Goal: Task Accomplishment & Management: Complete application form

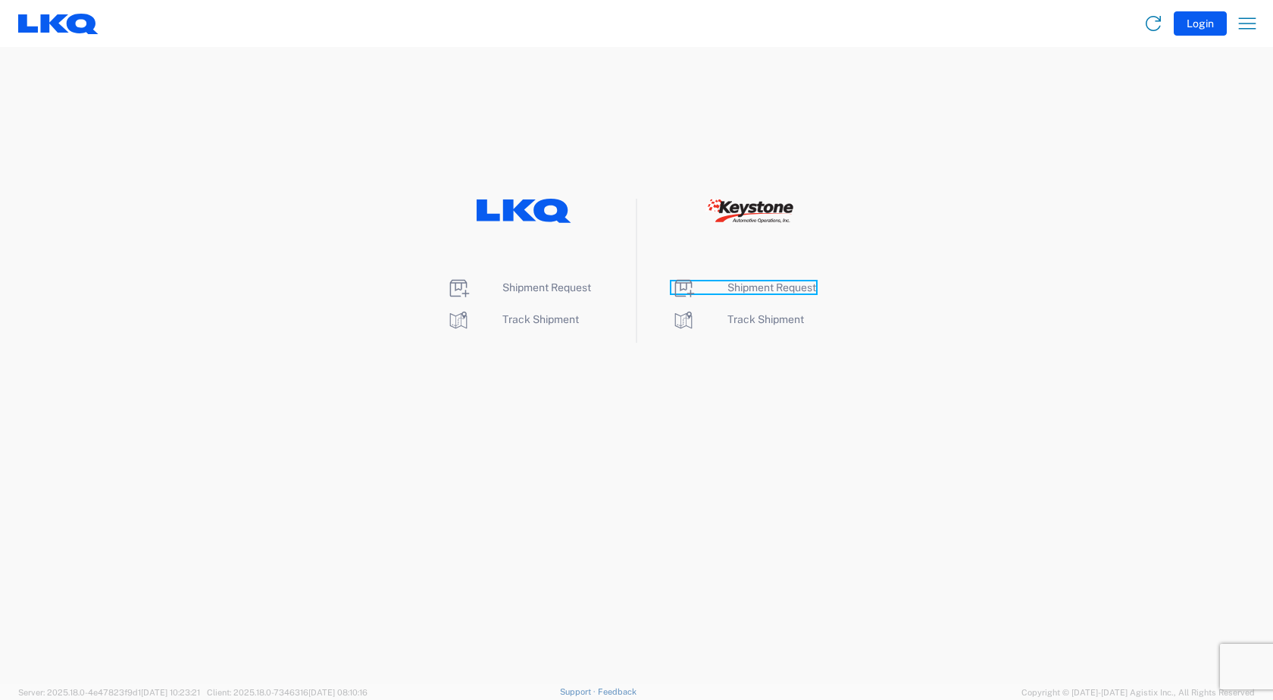
click at [762, 287] on span "Shipment Request" at bounding box center [772, 287] width 89 height 12
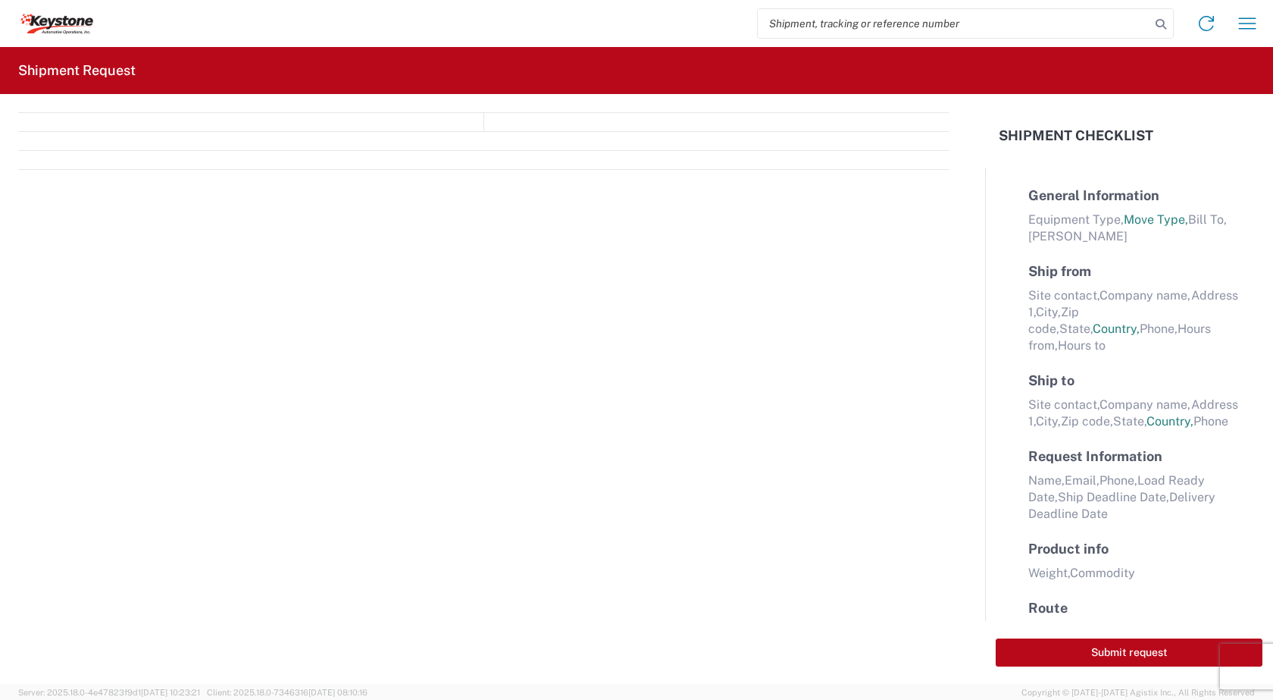
select select "FULL"
select select "LBS"
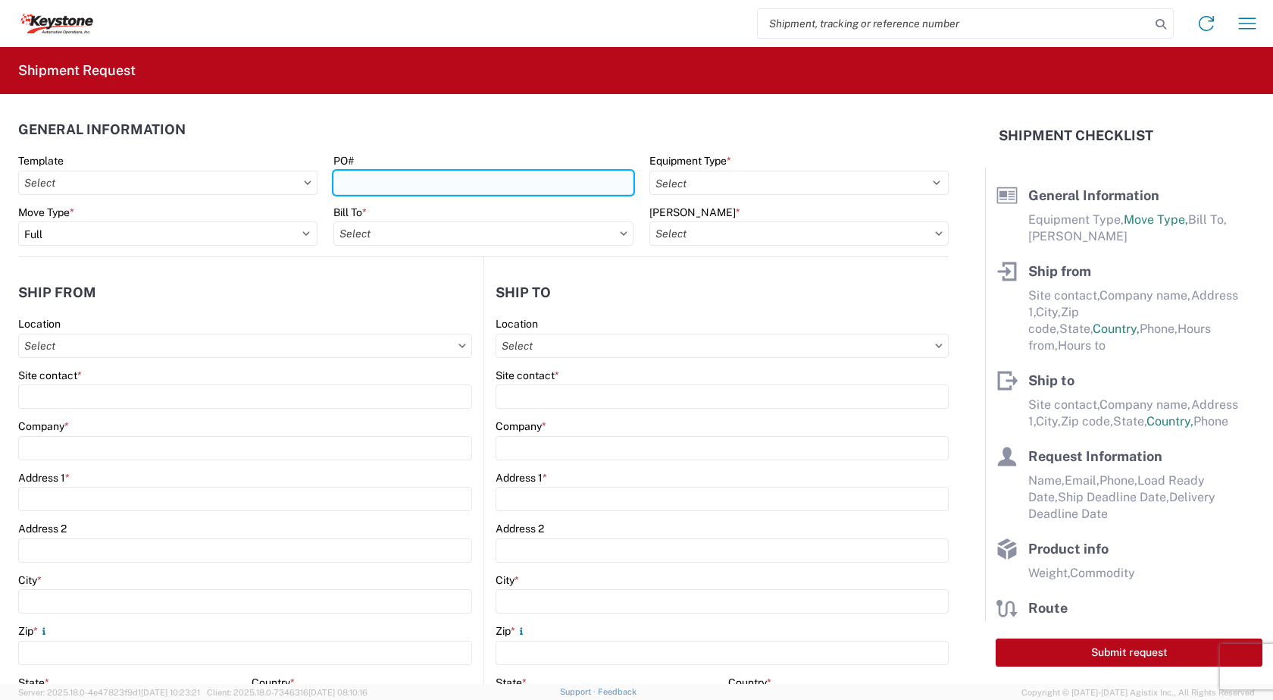
click at [438, 181] on input "PO#" at bounding box center [483, 183] width 299 height 24
type input "2085687"
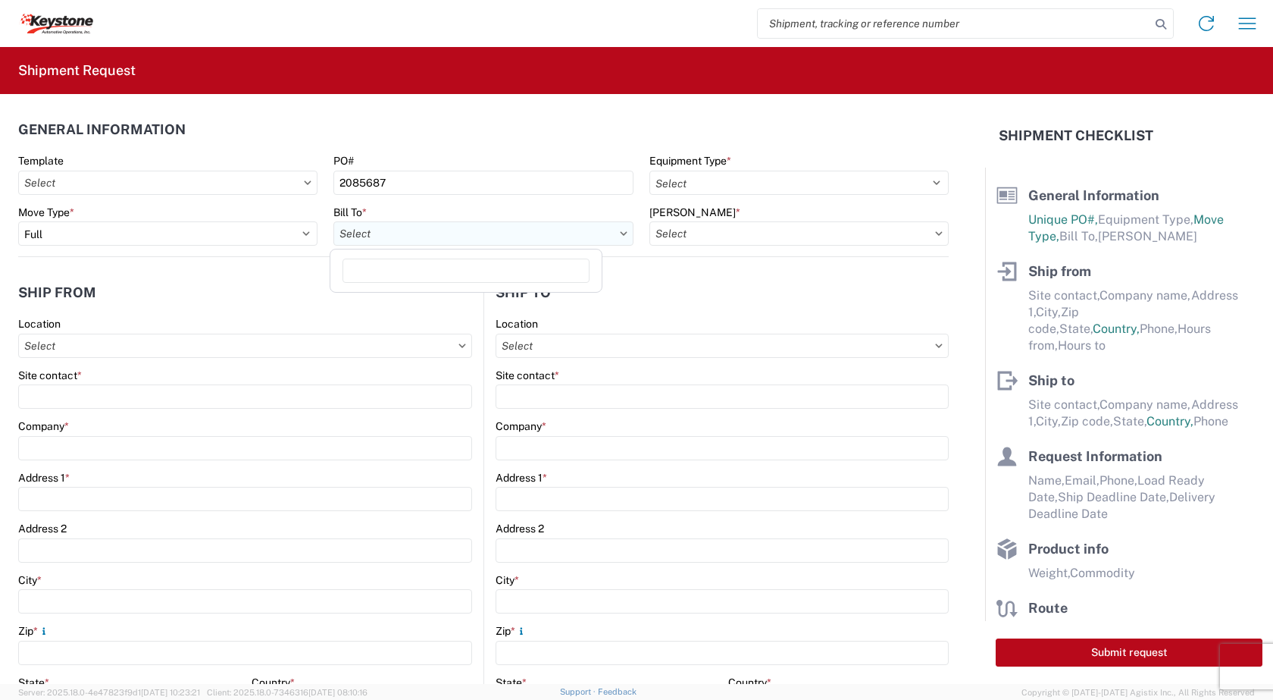
click at [489, 236] on input "Bill To *" at bounding box center [483, 233] width 299 height 24
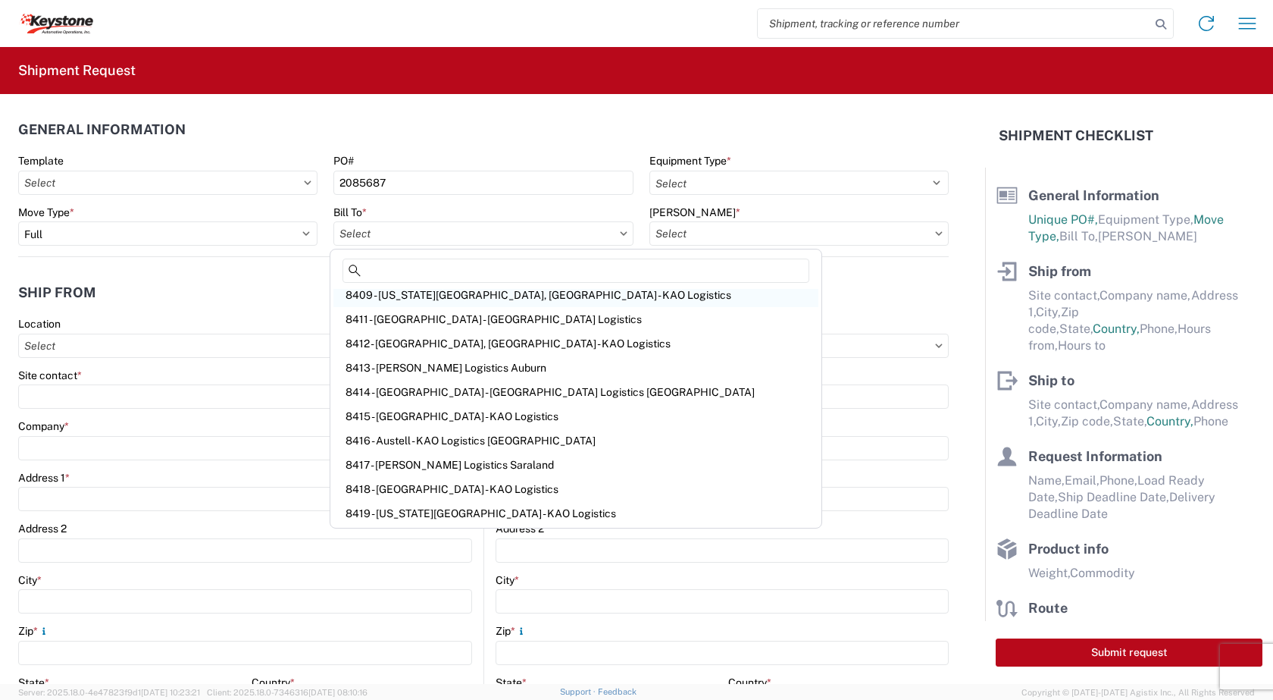
scroll to position [227, 0]
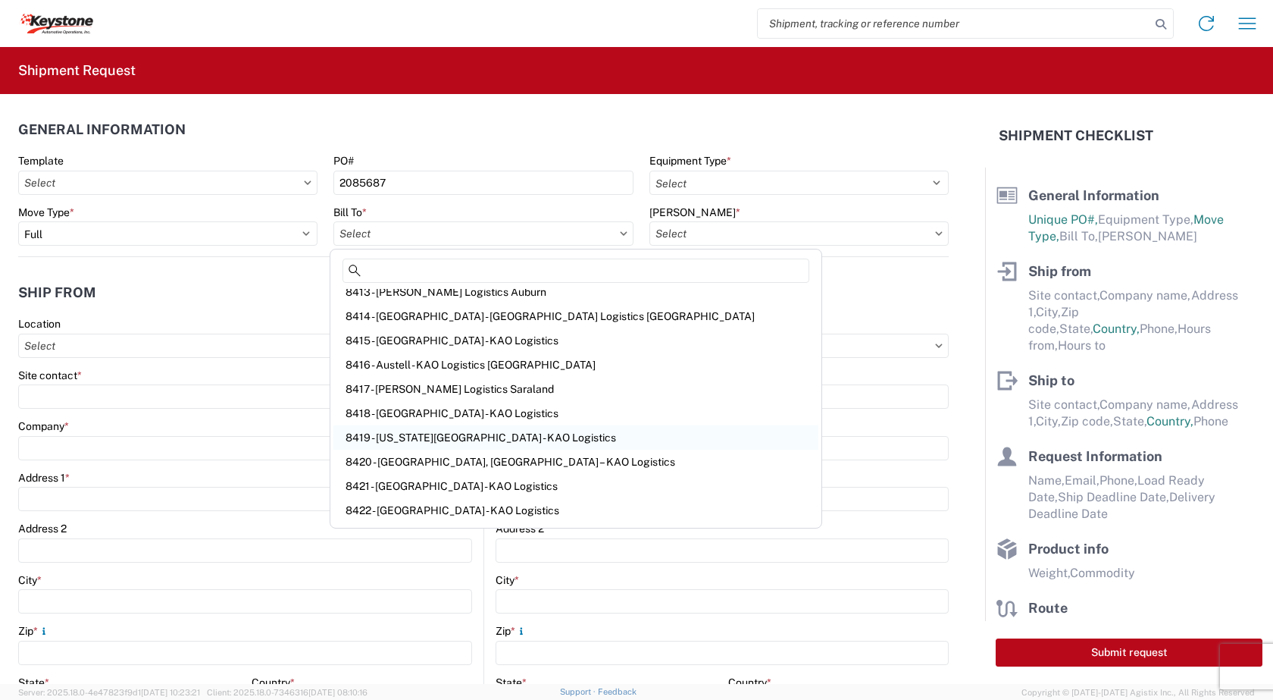
click at [412, 438] on div "8419 - [US_STATE][GEOGRAPHIC_DATA] - KAO Logistics" at bounding box center [576, 437] width 485 height 24
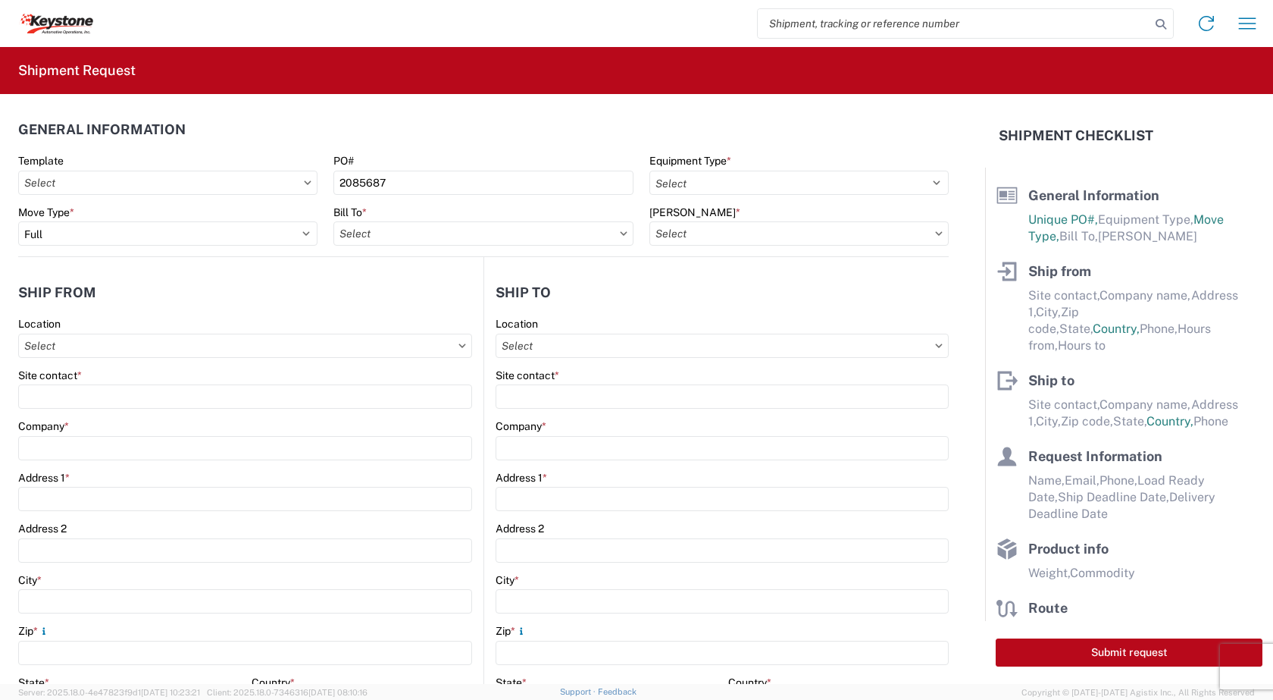
type input "8419 - [US_STATE][GEOGRAPHIC_DATA] - KAO Logistics"
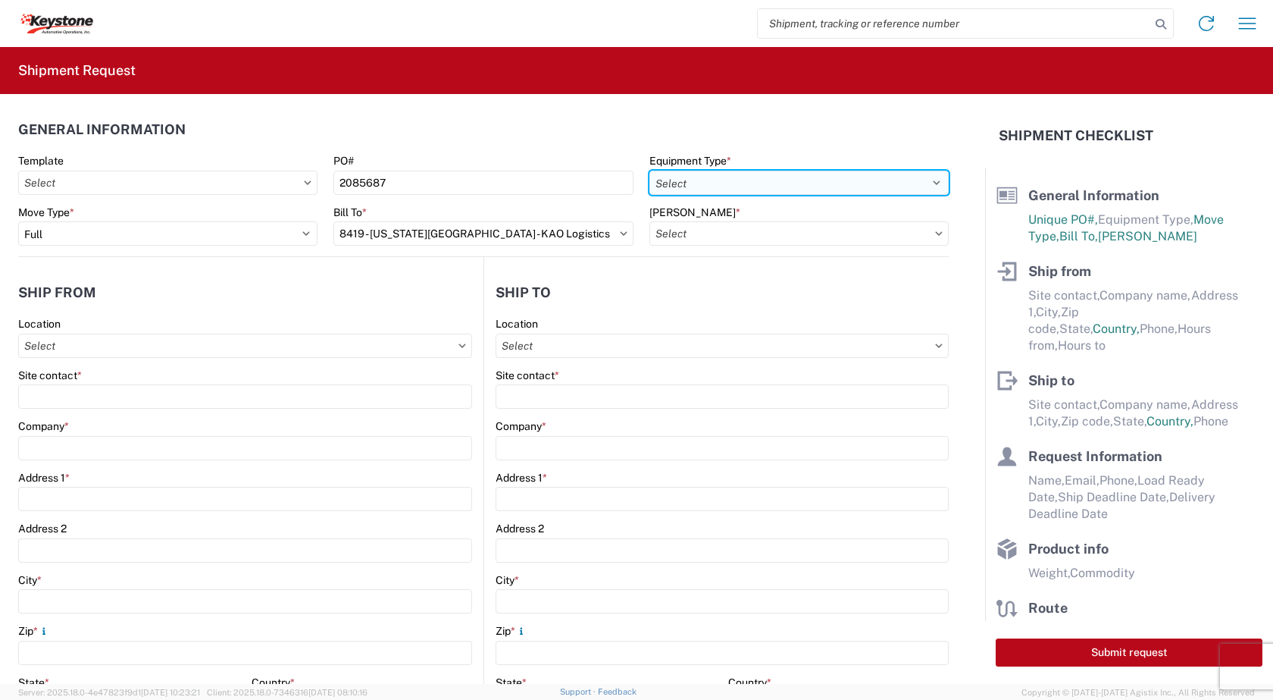
click at [926, 183] on select "Select 53’ Dry Van Flatbed Dropdeck (van) Lowboy (flatbed) Rail" at bounding box center [799, 183] width 299 height 24
select select "STDV"
click at [650, 171] on select "Select 53’ Dry Van Flatbed Dropdeck (van) Lowboy (flatbed) Rail" at bounding box center [799, 183] width 299 height 24
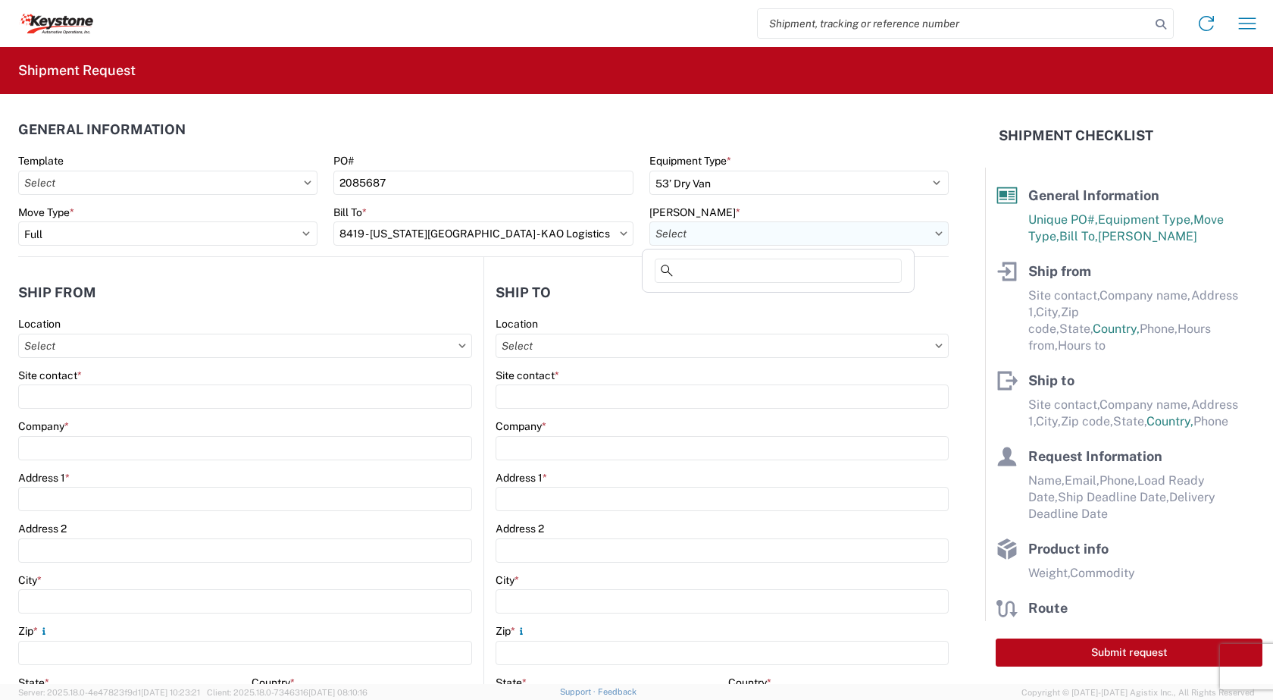
click at [816, 230] on input "[PERSON_NAME] *" at bounding box center [799, 233] width 299 height 24
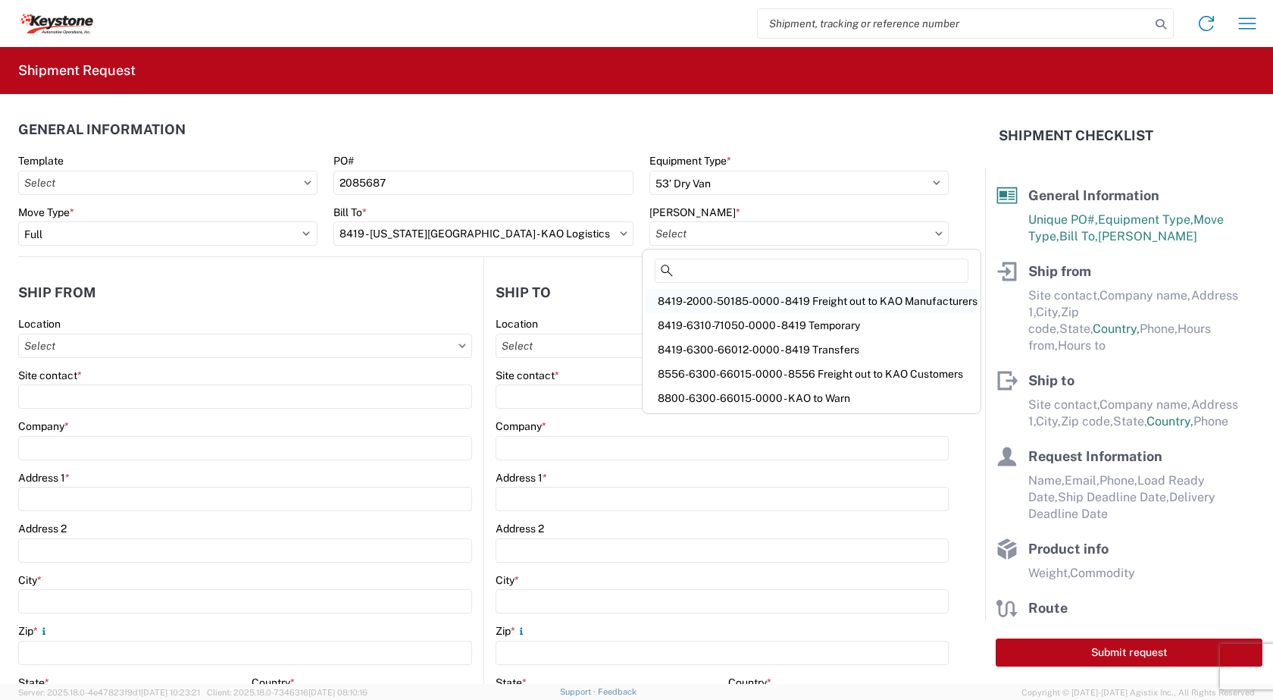
click at [780, 305] on div "8419-2000-50185-0000 - 8419 Freight out to KAO Manufacturers" at bounding box center [812, 301] width 332 height 24
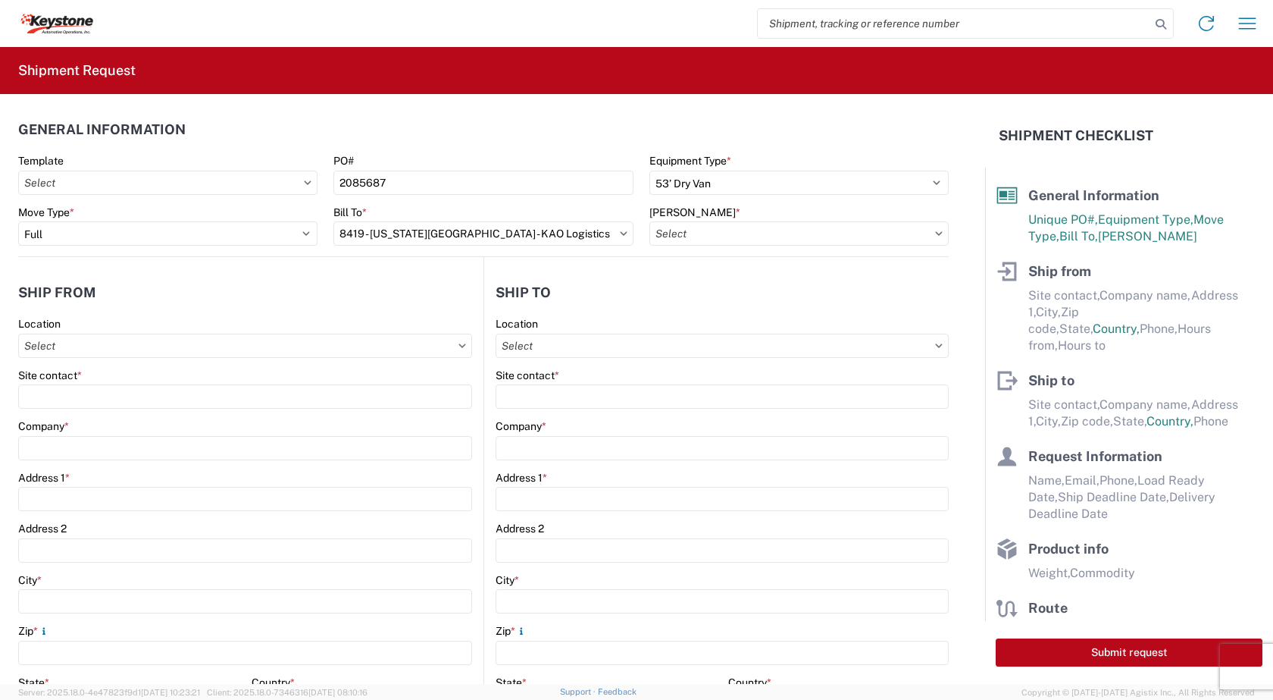
type input "8419-2000-50185-0000 - 8419 Freight out to KAO Manufacturers"
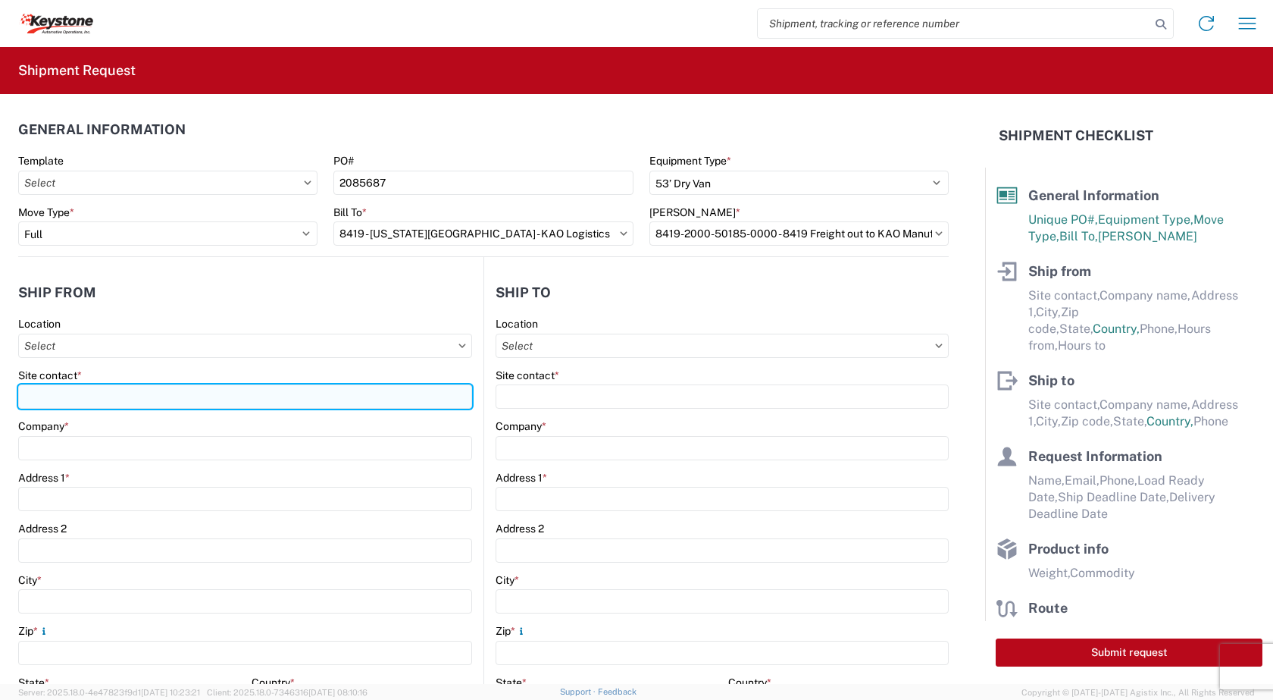
click at [93, 394] on input "Site contact *" at bounding box center [245, 396] width 454 height 24
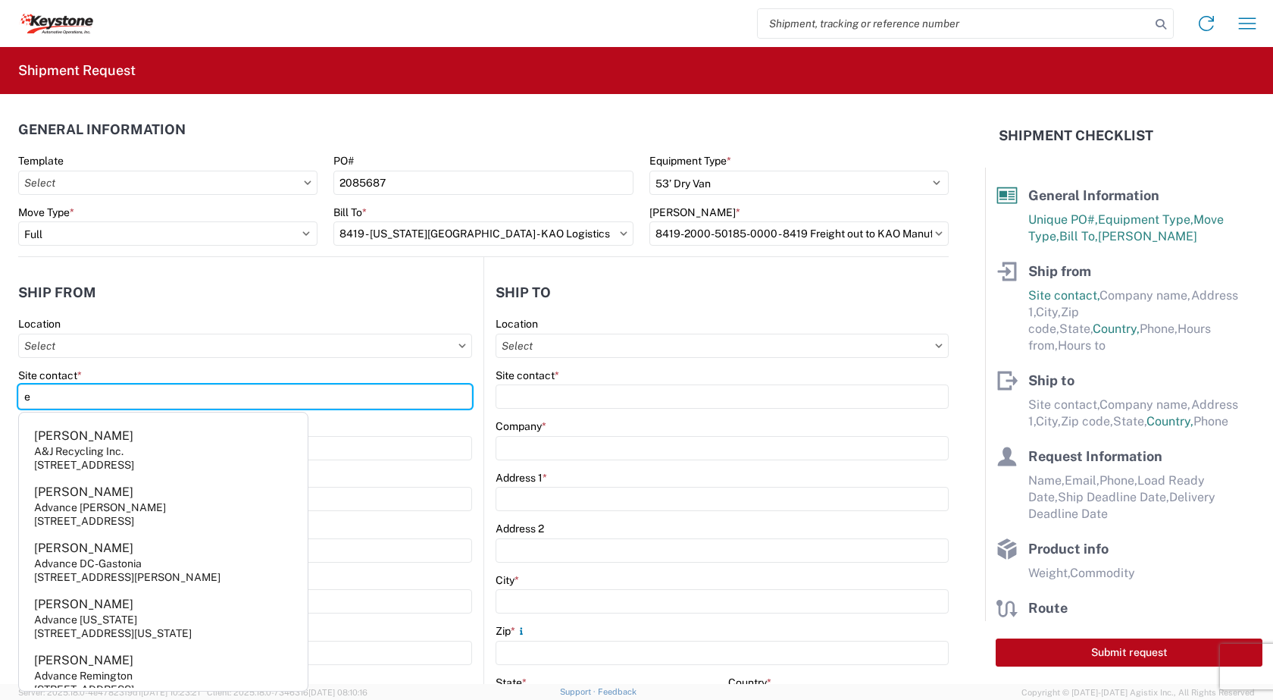
type input "[PERSON_NAME]"
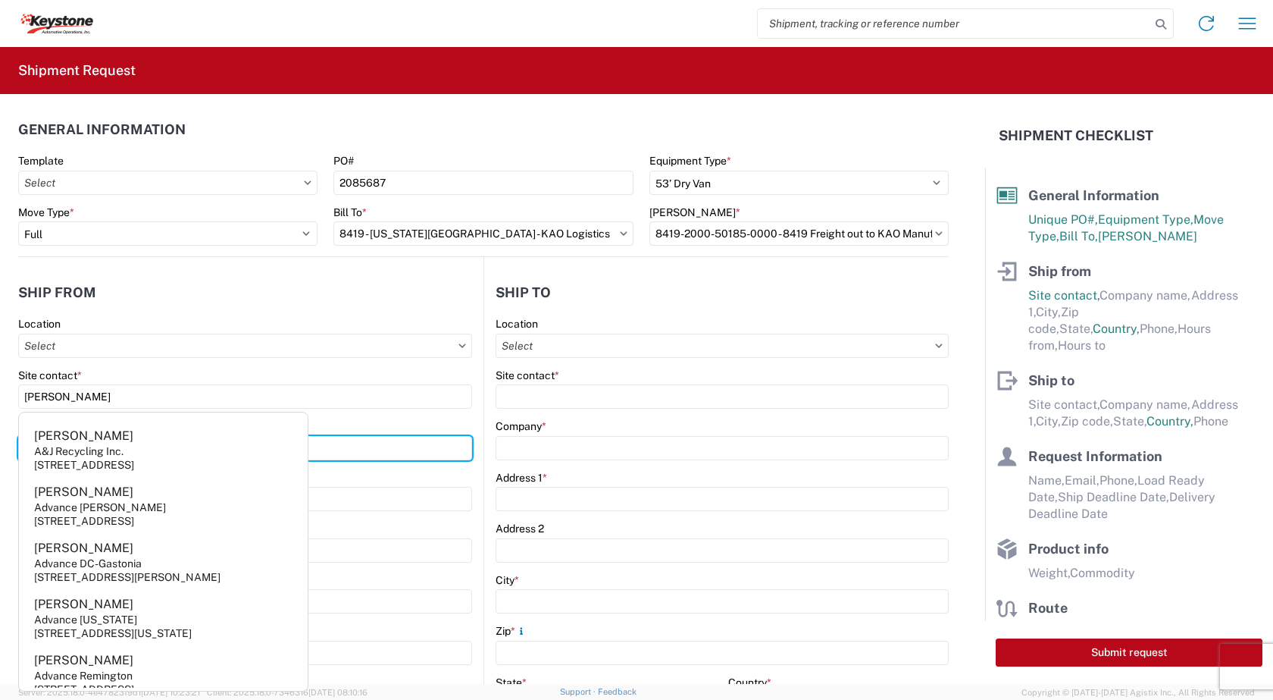
type input "KAO"
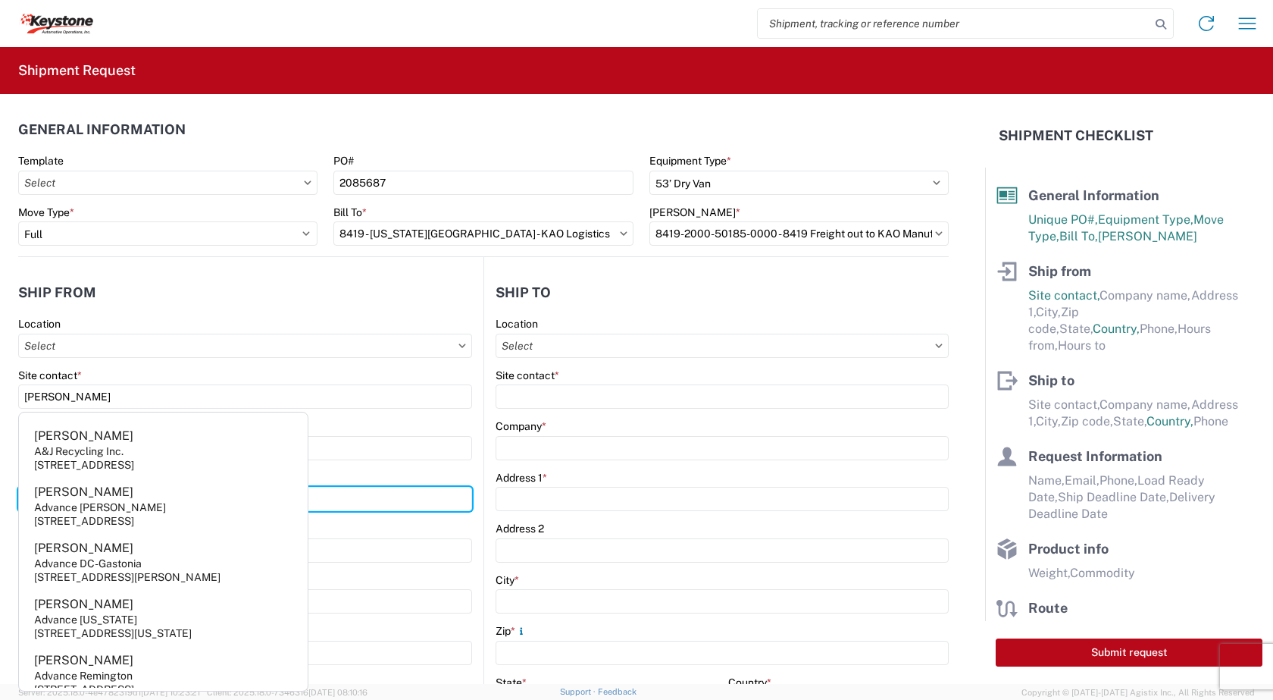
type input "[STREET_ADDRESS]"
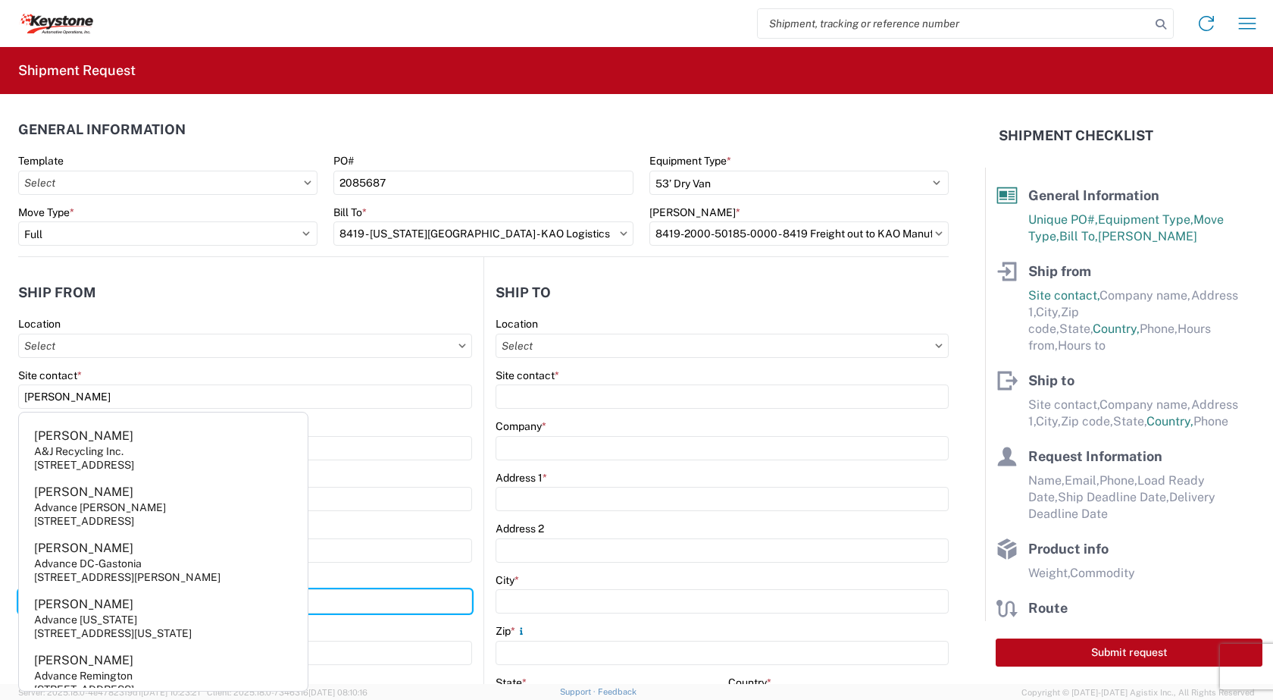
type input "[US_STATE][GEOGRAPHIC_DATA]"
type input "66105"
select select "KS"
type input "[EMAIL_ADDRESS][DOMAIN_NAME]"
type input "9132139687"
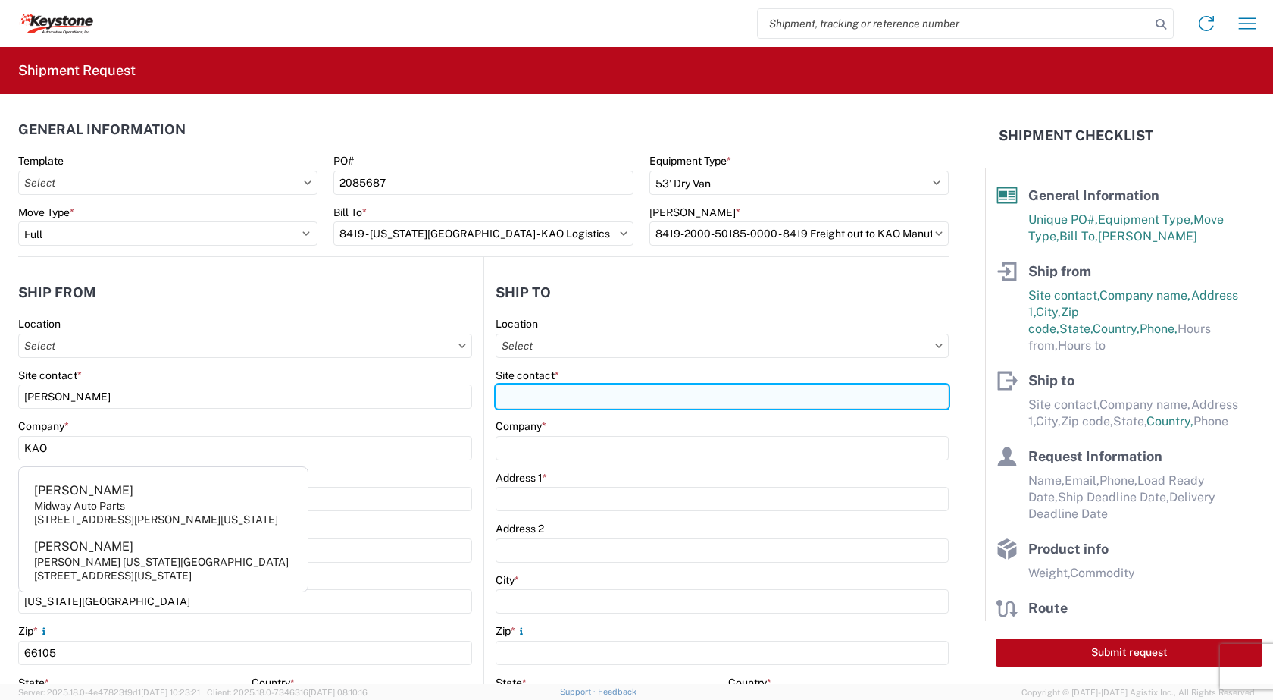
click at [521, 397] on input "Site contact *" at bounding box center [722, 396] width 453 height 24
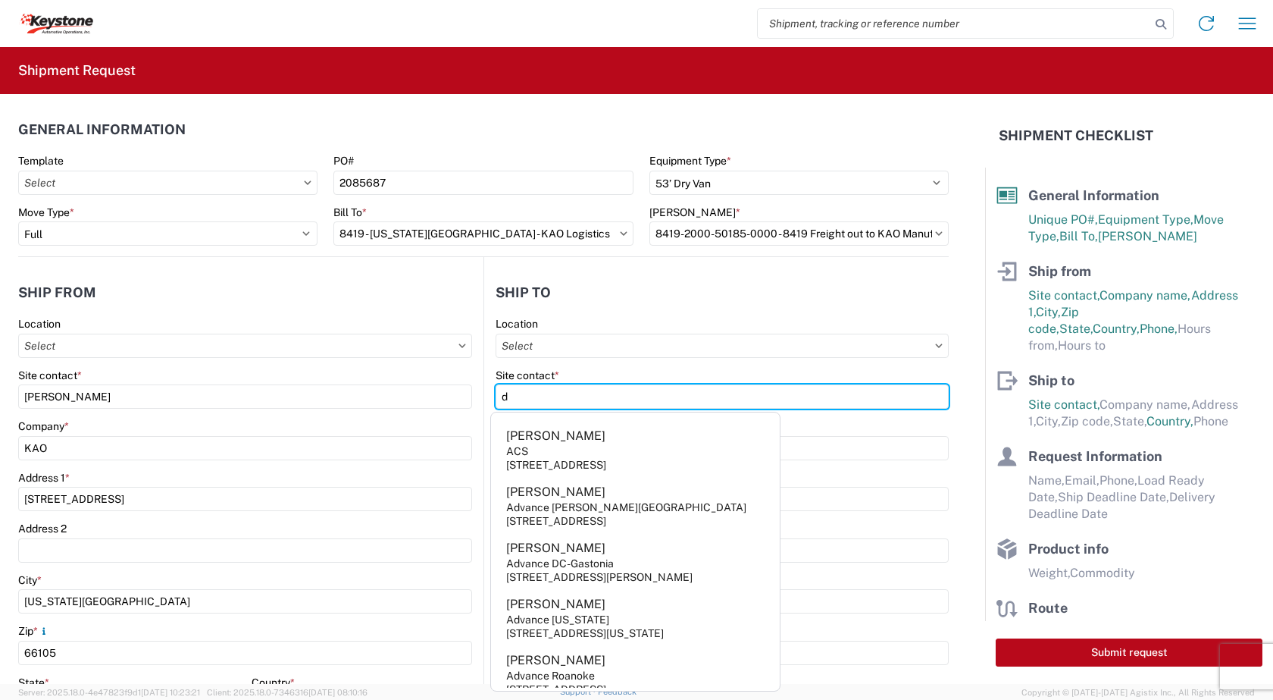
type input "[PERSON_NAME]"
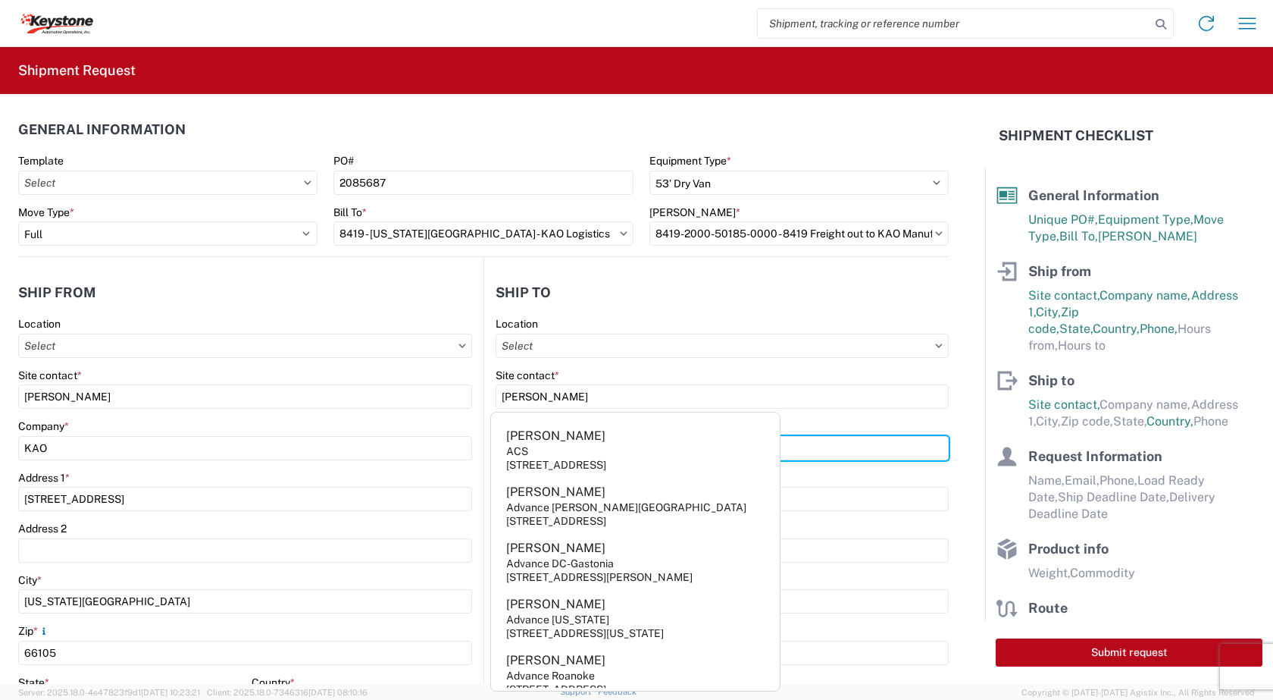
type input "KAO"
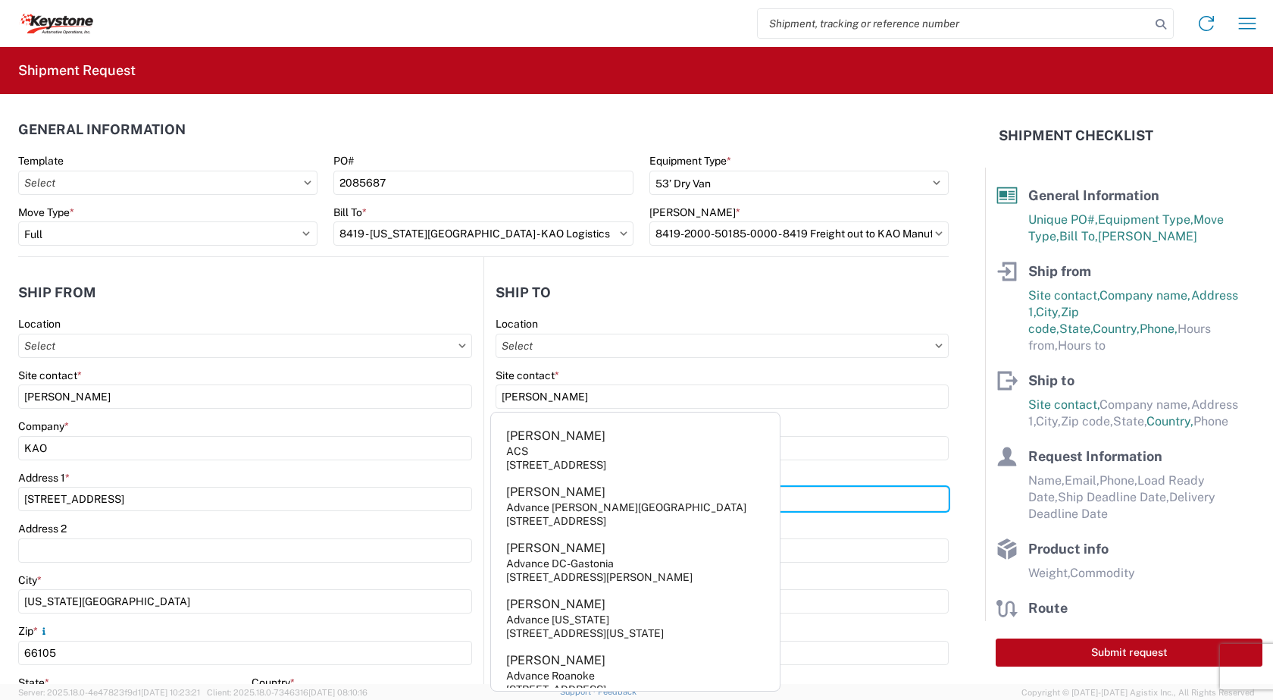
type input "[STREET_ADDRESS]"
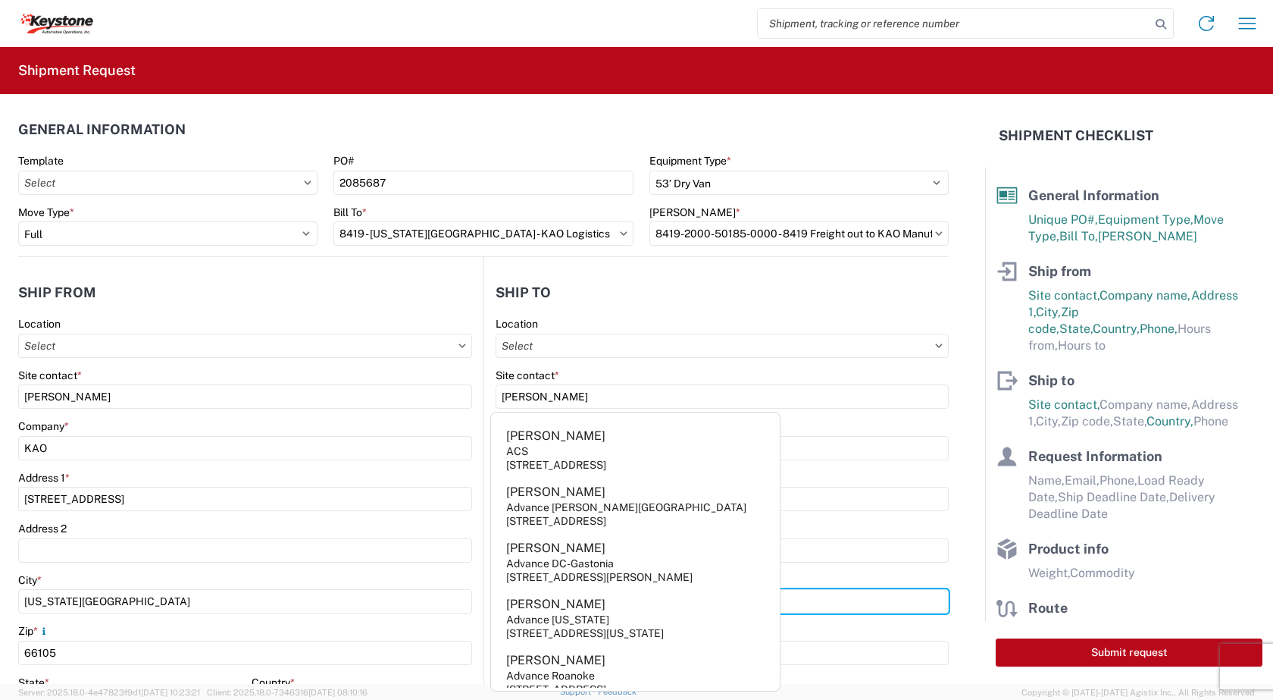
type input "[PERSON_NAME]"
type input "63042"
select select "MO"
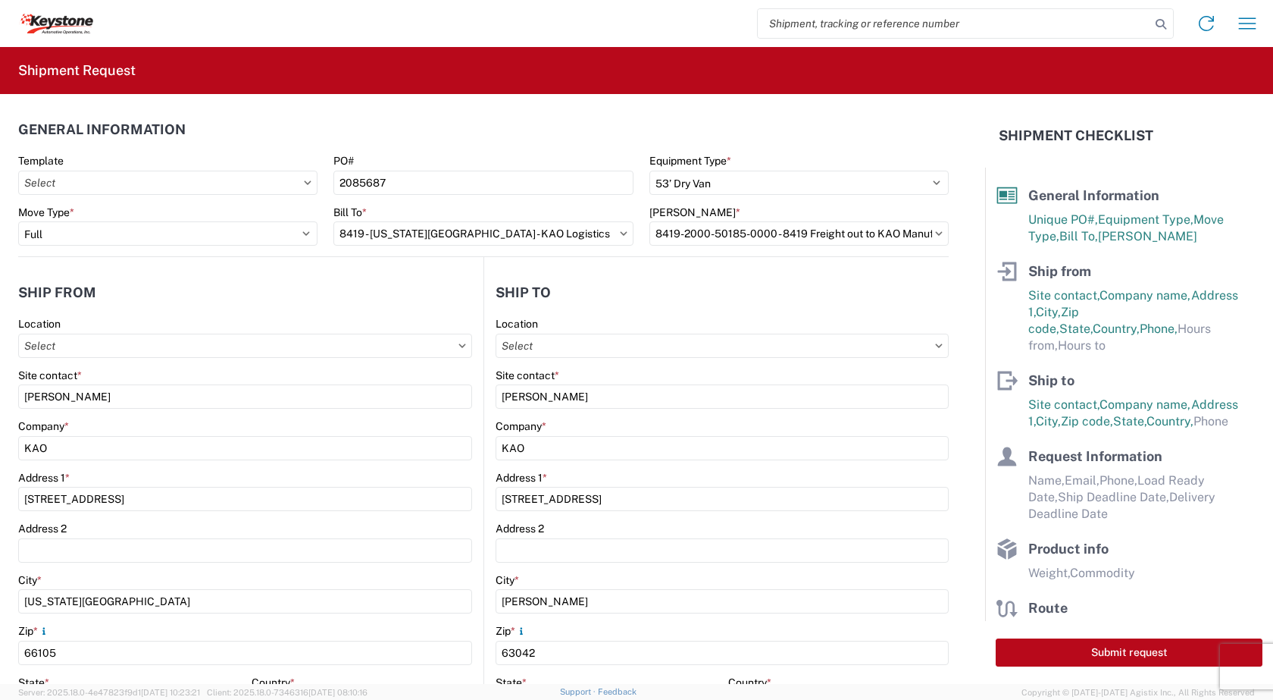
click at [484, 448] on main "Location Site contact * [PERSON_NAME] Company * KAO Address 1 * [STREET_ADDRESS…" at bounding box center [716, 616] width 465 height 598
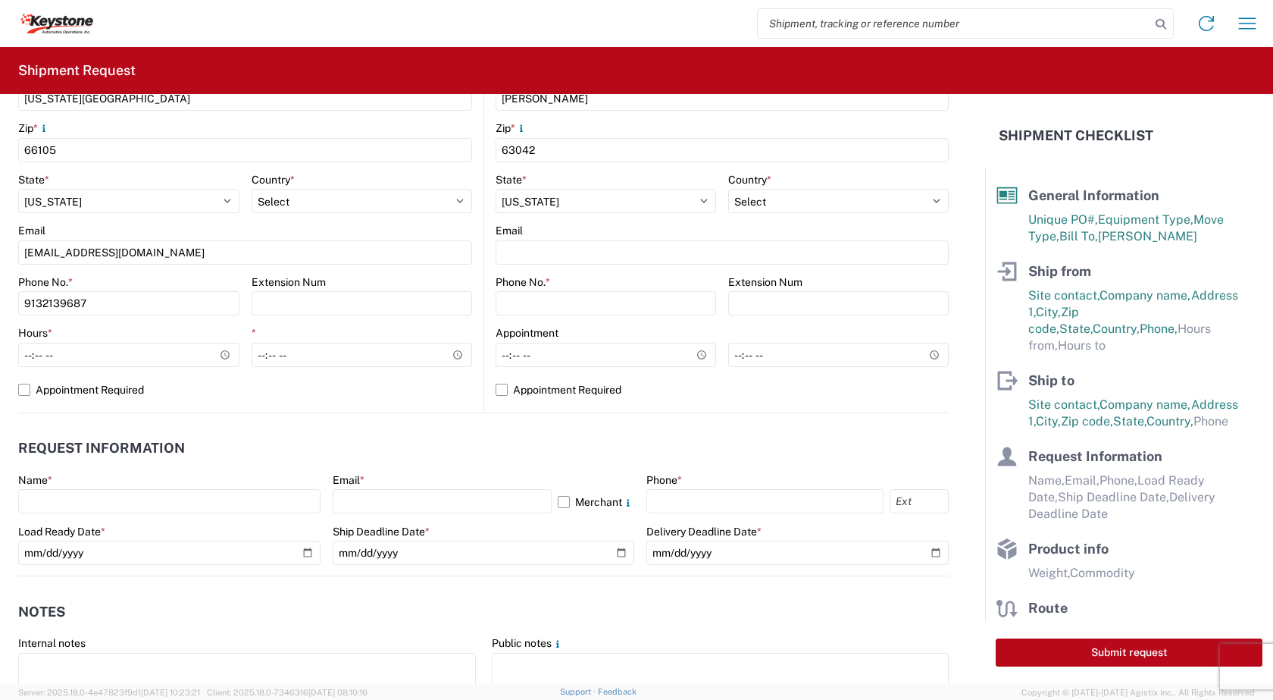
scroll to position [531, 0]
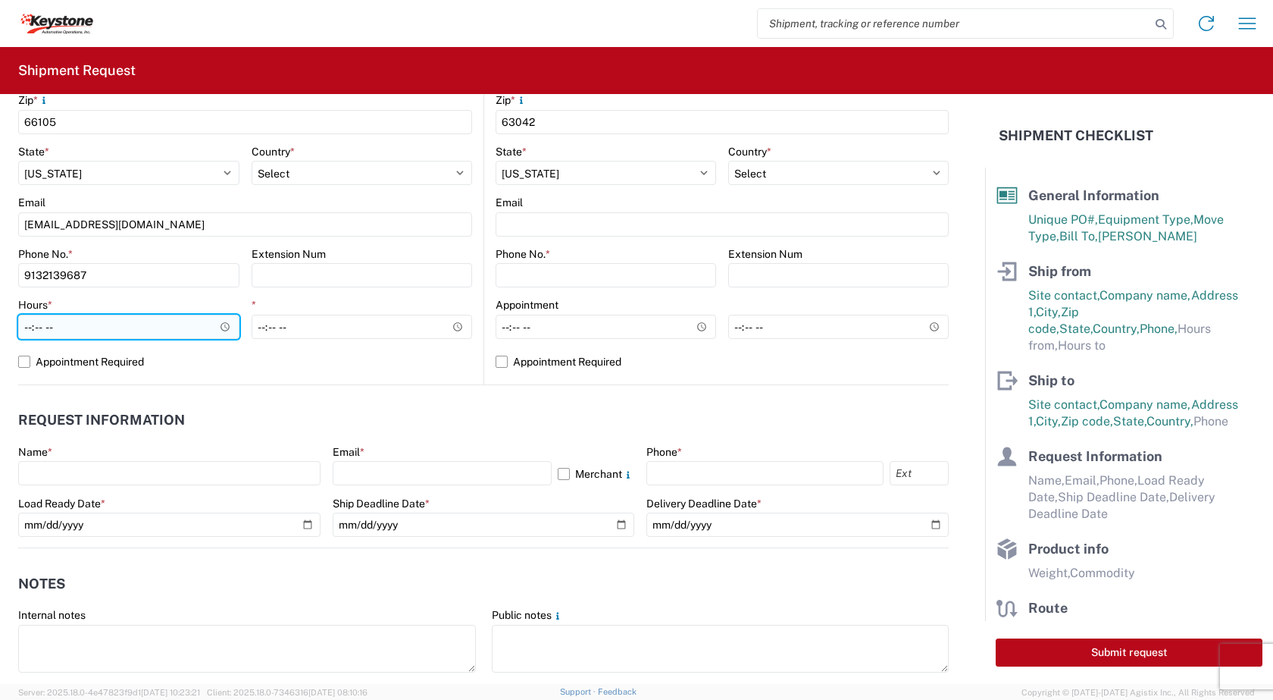
click at [221, 327] on input "Hours *" at bounding box center [128, 327] width 221 height 24
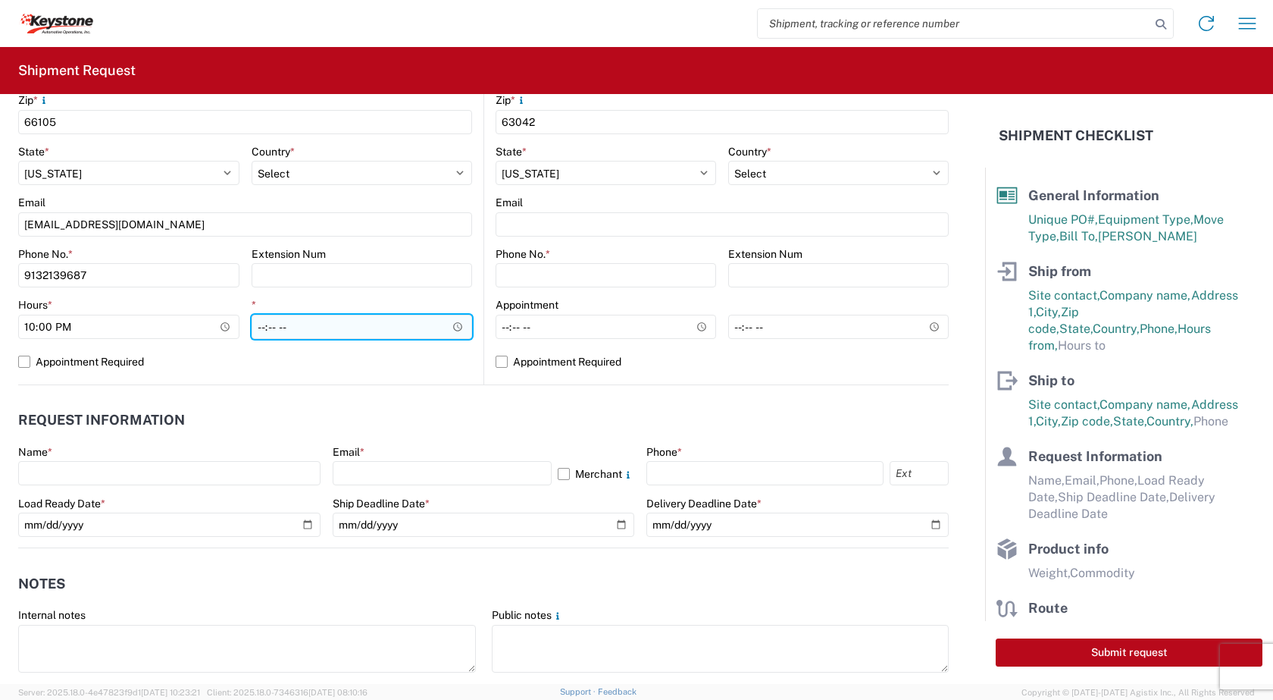
type input "22:00"
click at [453, 324] on input "*" at bounding box center [362, 327] width 221 height 24
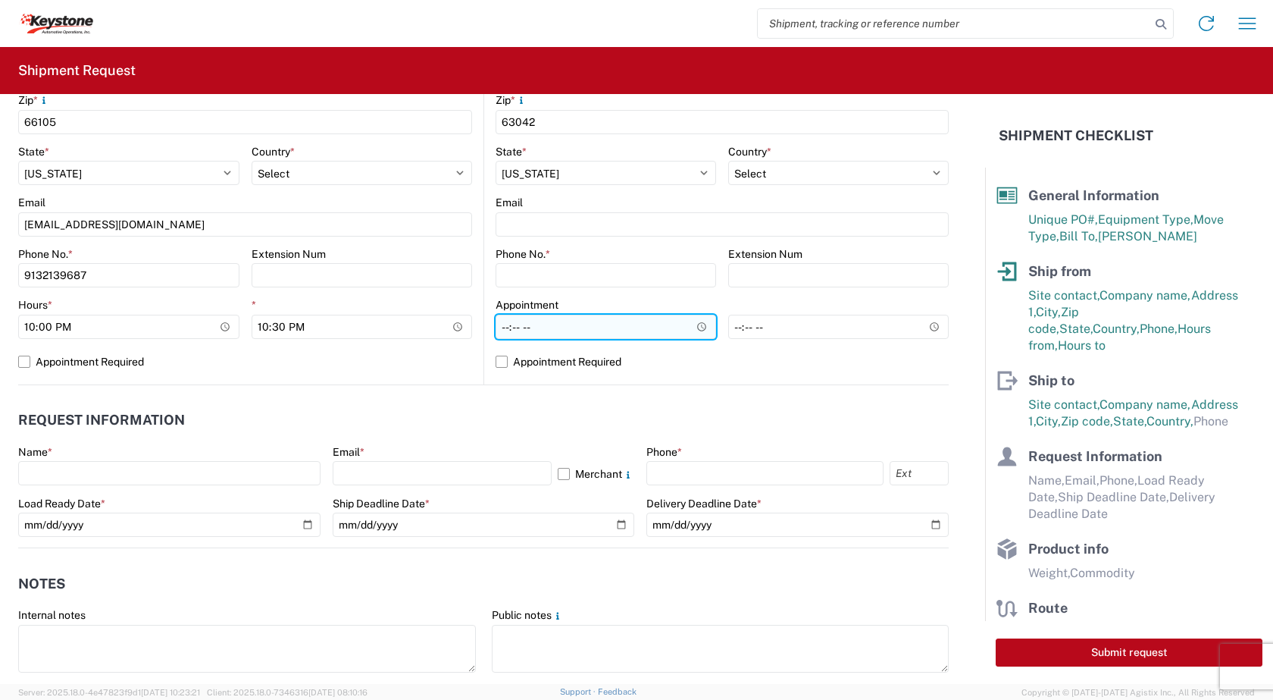
type input "22:30"
click at [694, 327] on input "Hours *" at bounding box center [606, 327] width 221 height 24
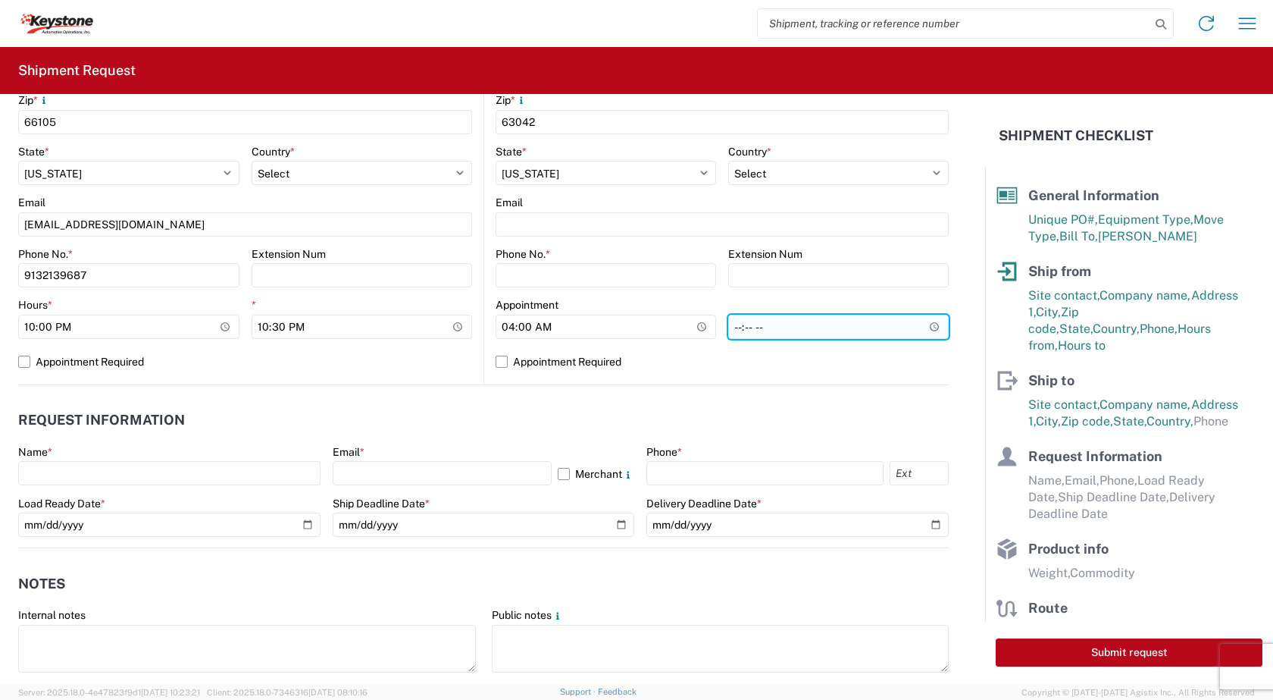
type input "04:00"
click at [927, 326] on input "*" at bounding box center [838, 327] width 221 height 24
type input "04:30"
click at [953, 325] on form "General Information Template PO# 2085687 Equipment Type * Select 53’ Dry Van Fl…" at bounding box center [492, 389] width 985 height 590
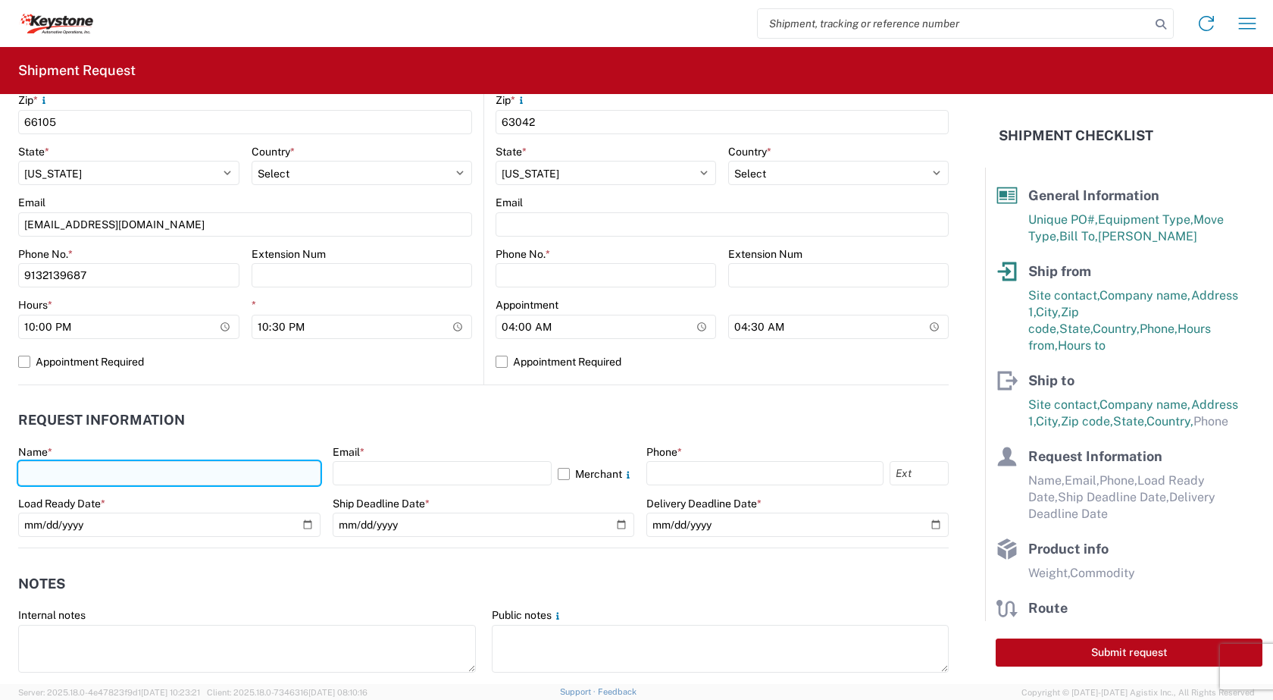
click at [101, 466] on input "text" at bounding box center [169, 473] width 302 height 24
type input "e"
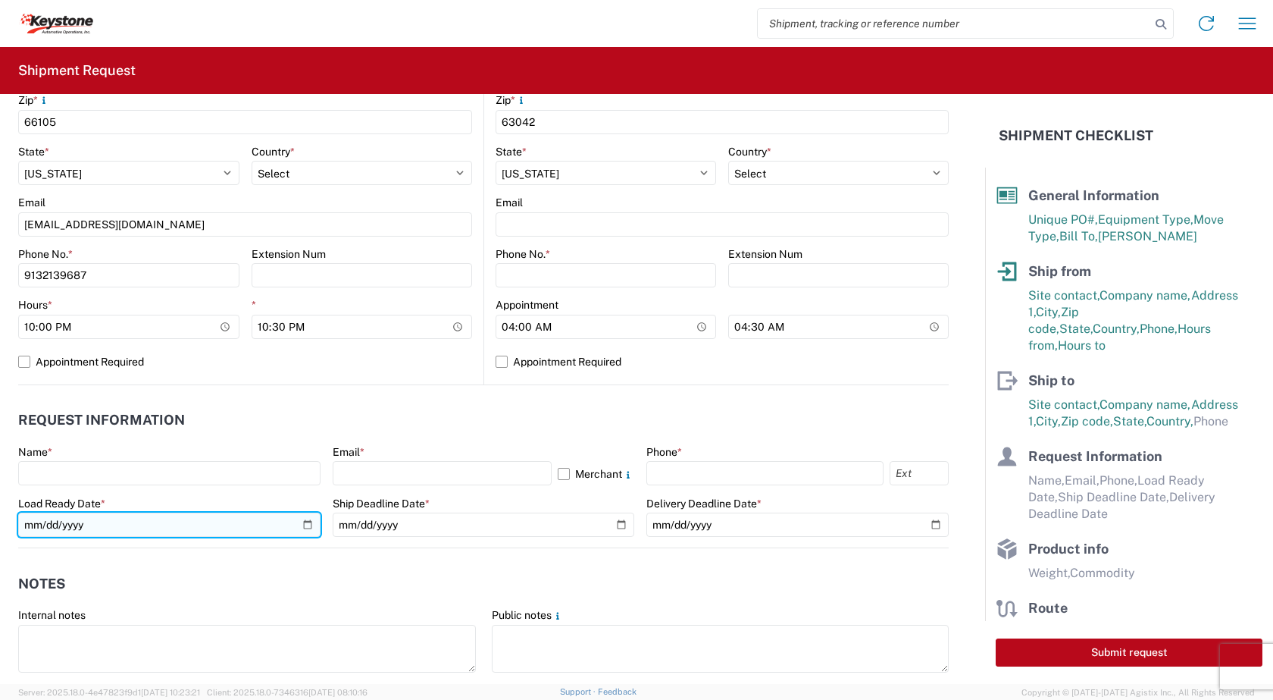
click at [97, 522] on div "Load Ready Date *" at bounding box center [169, 516] width 302 height 41
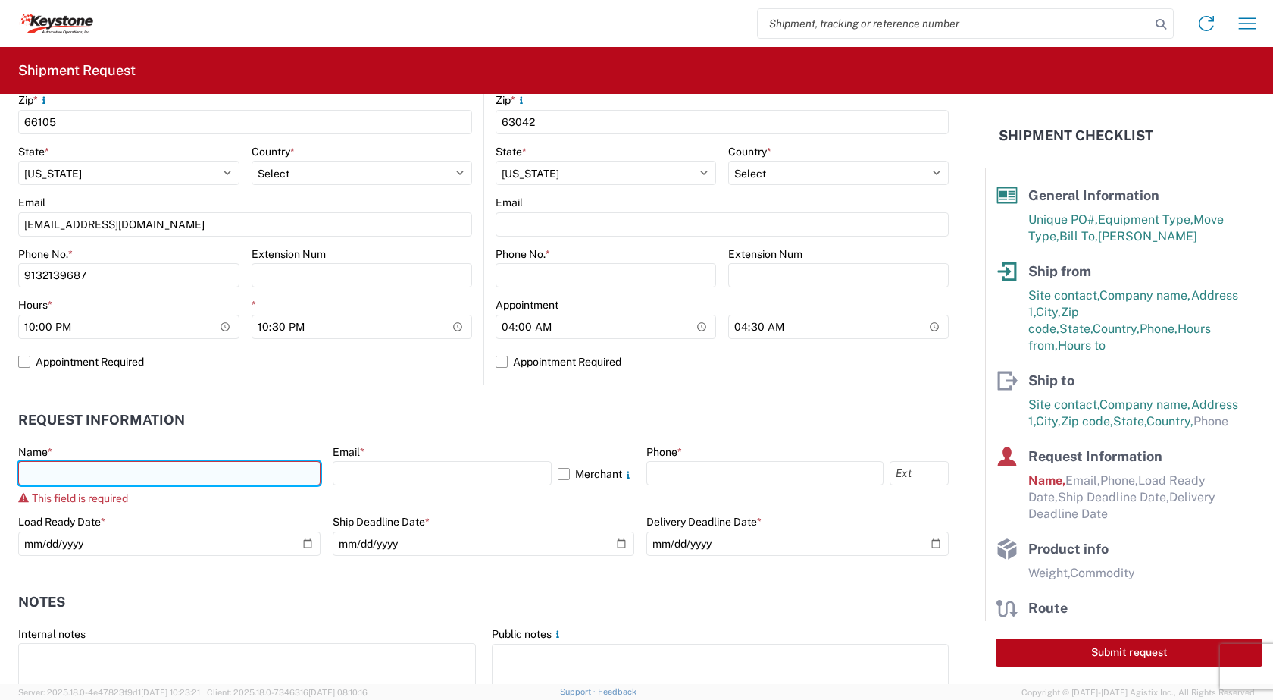
click at [64, 478] on input "text" at bounding box center [169, 473] width 302 height 24
type input "[PERSON_NAME]"
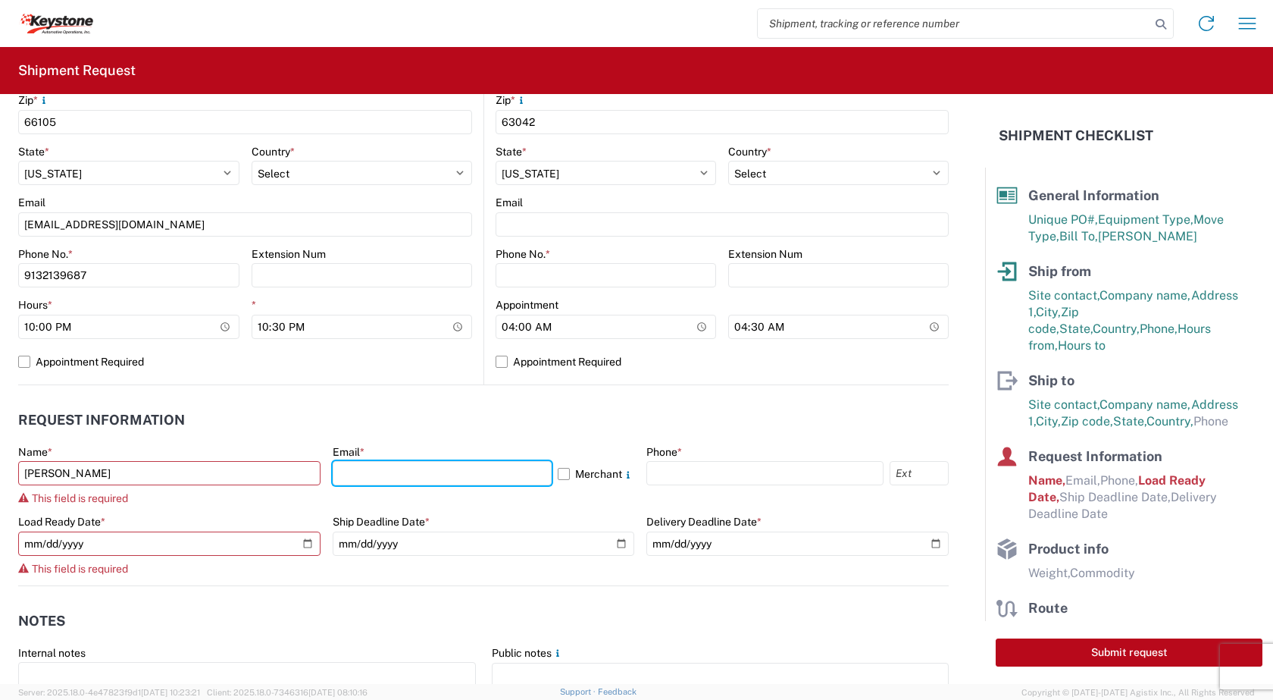
type input "[EMAIL_ADDRESS][DOMAIN_NAME]"
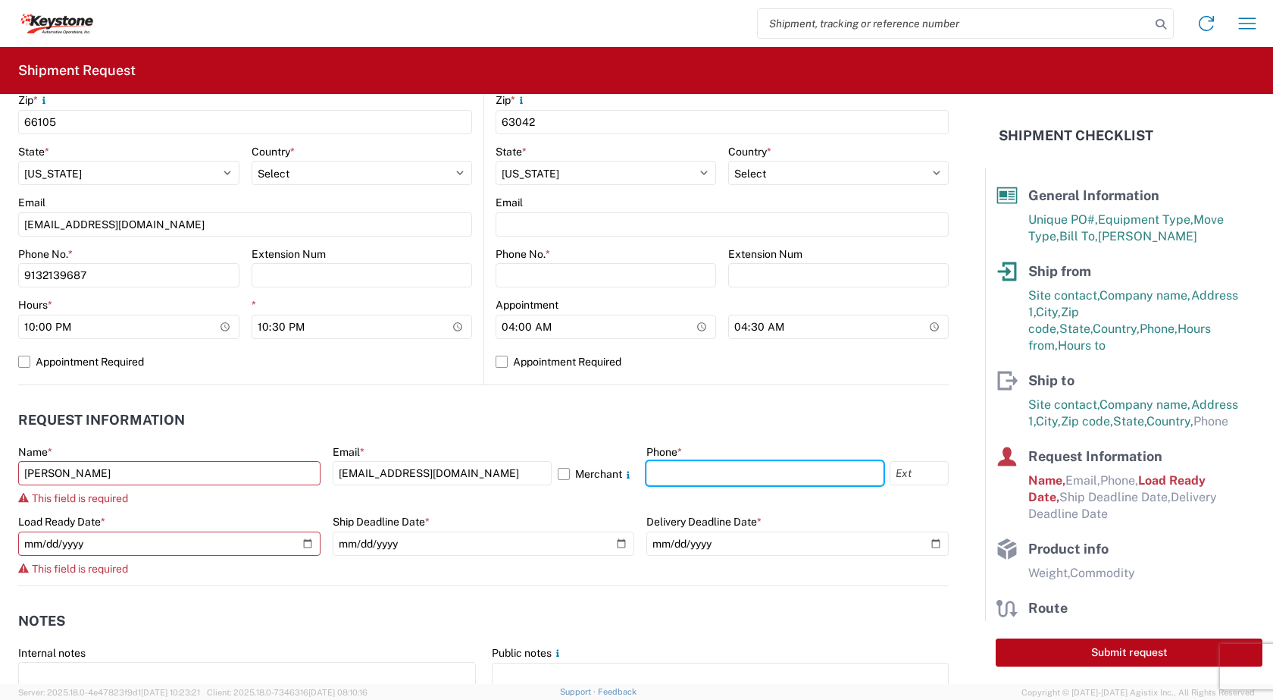
type input "9132139687"
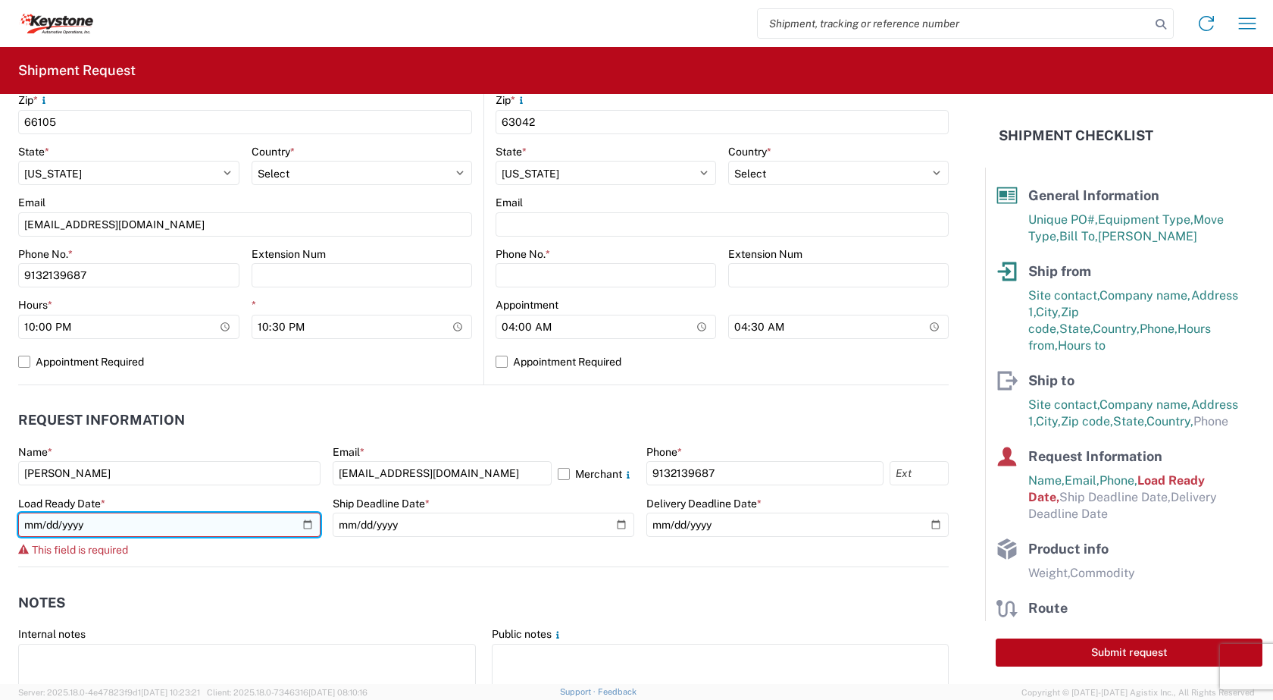
click at [301, 526] on input "date" at bounding box center [169, 524] width 302 height 24
type input "[DATE]"
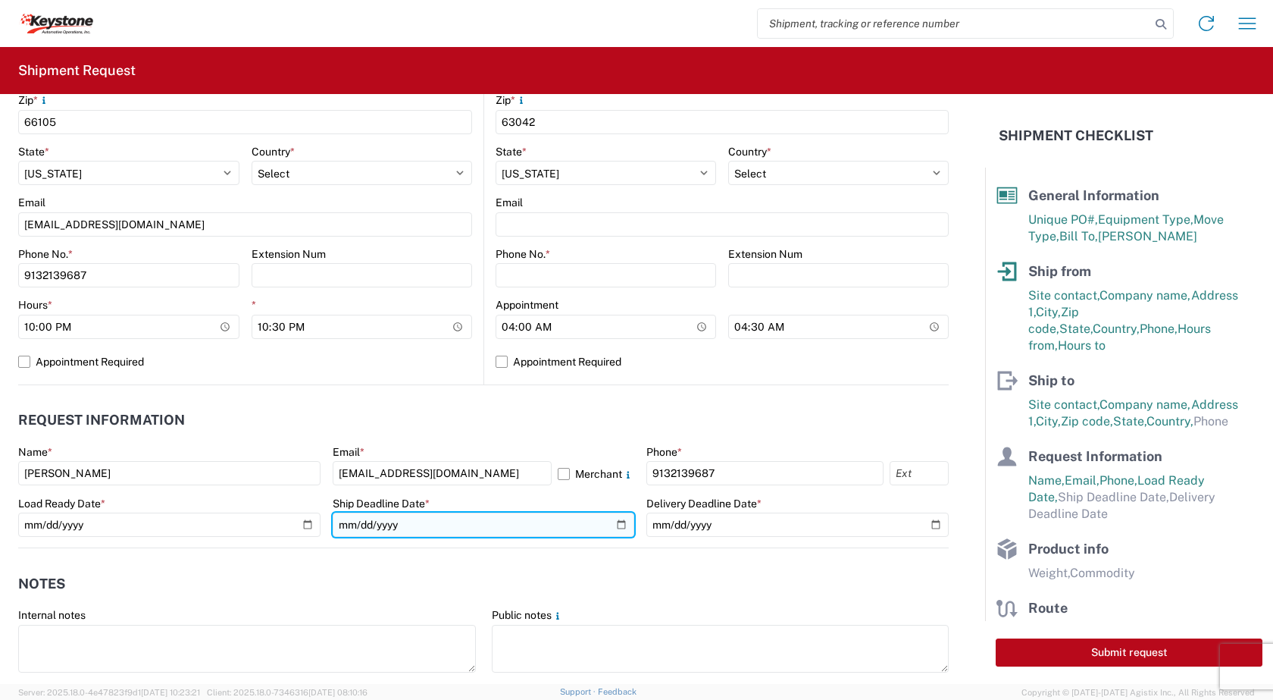
click at [609, 528] on input "date" at bounding box center [484, 524] width 302 height 24
type input "[DATE]"
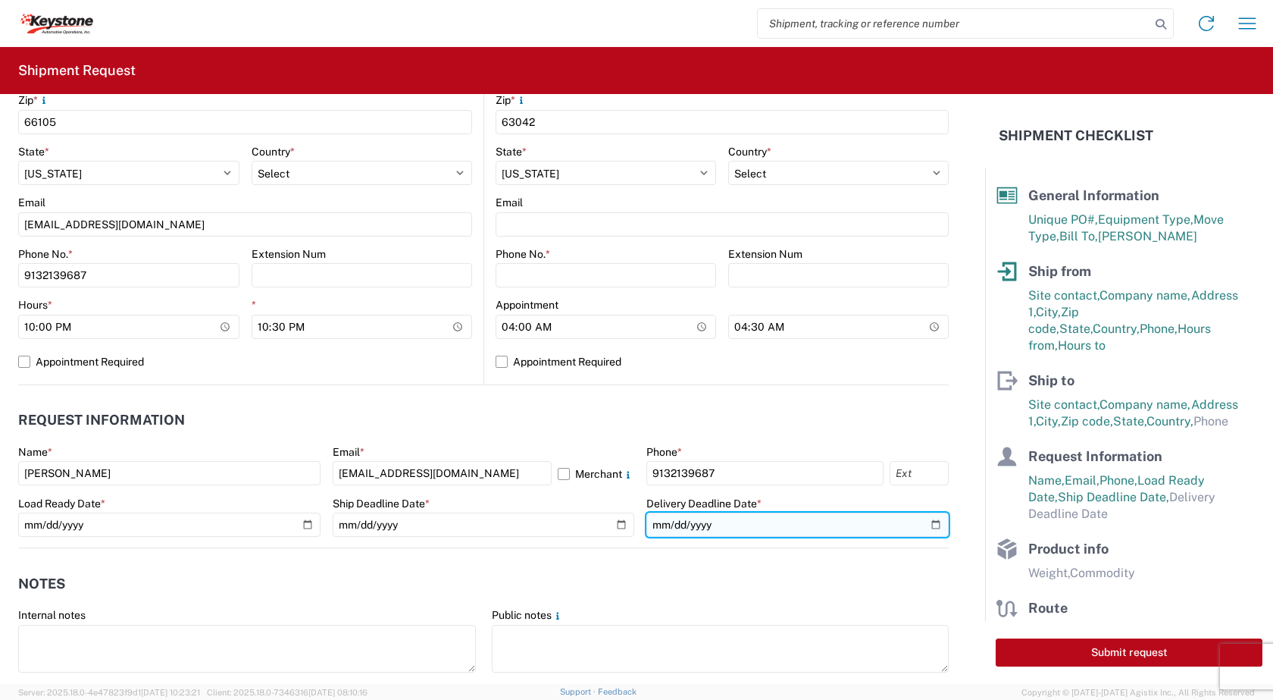
click at [928, 520] on input "date" at bounding box center [798, 524] width 302 height 24
type input "[DATE]"
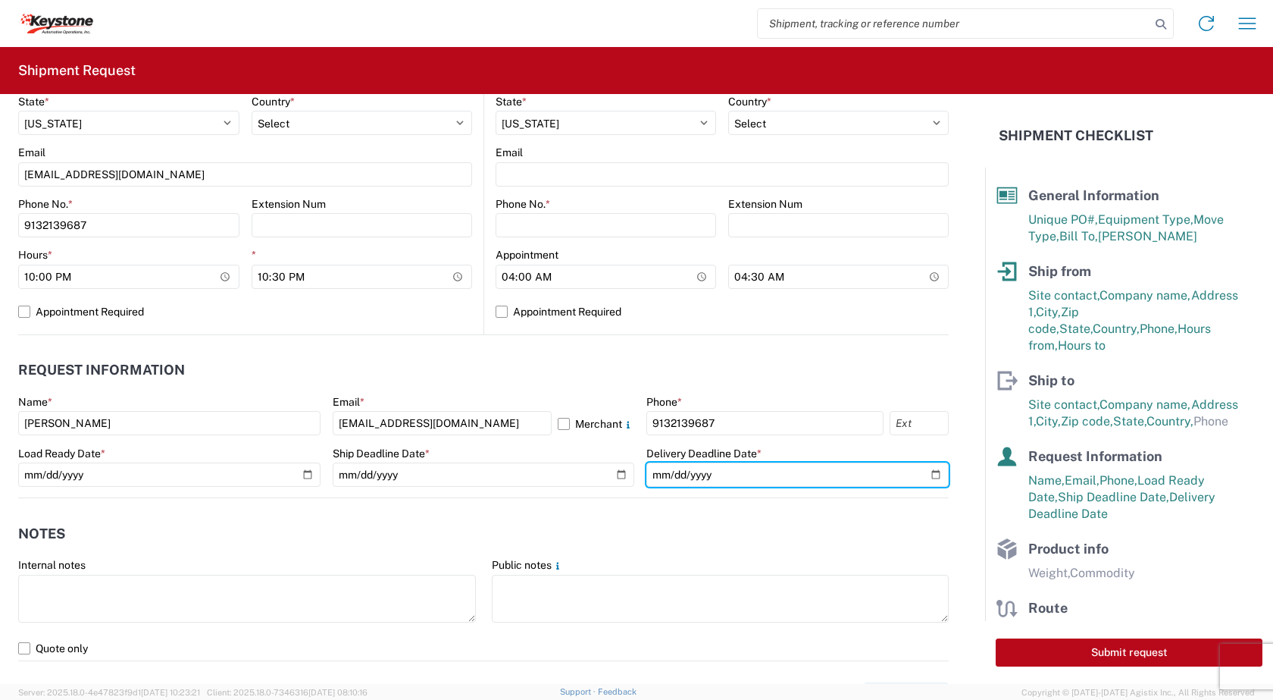
scroll to position [758, 0]
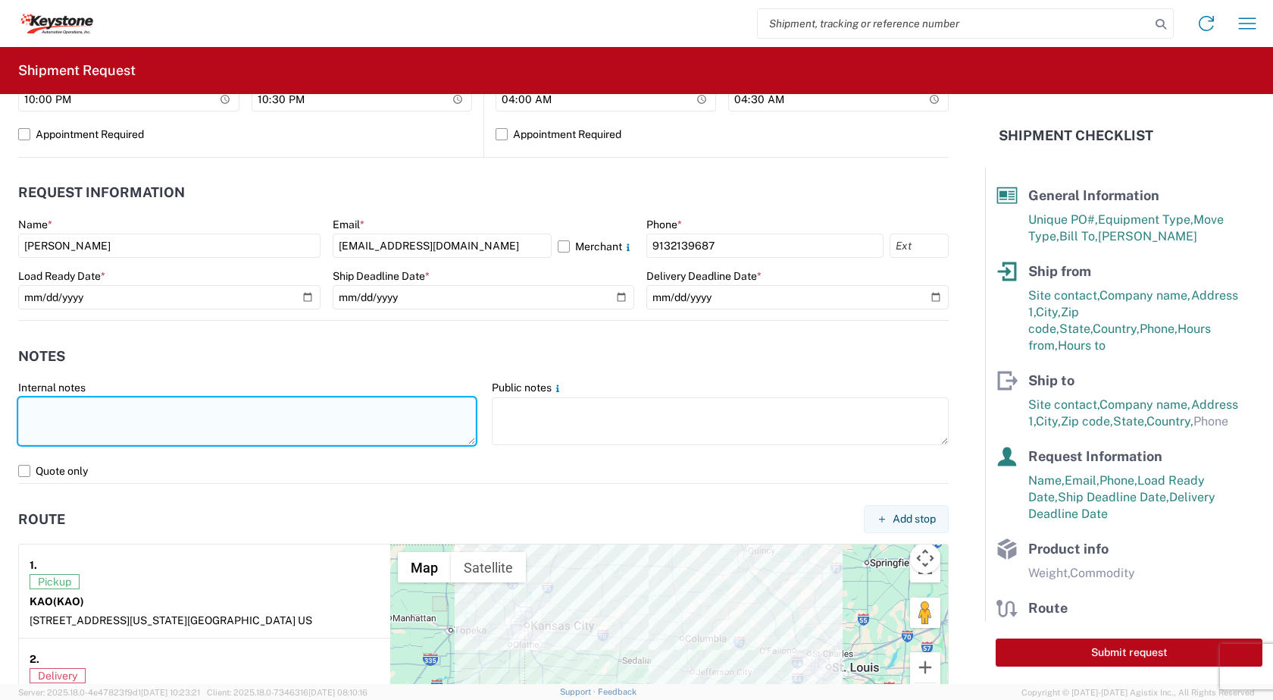
click at [36, 404] on textarea at bounding box center [247, 421] width 458 height 48
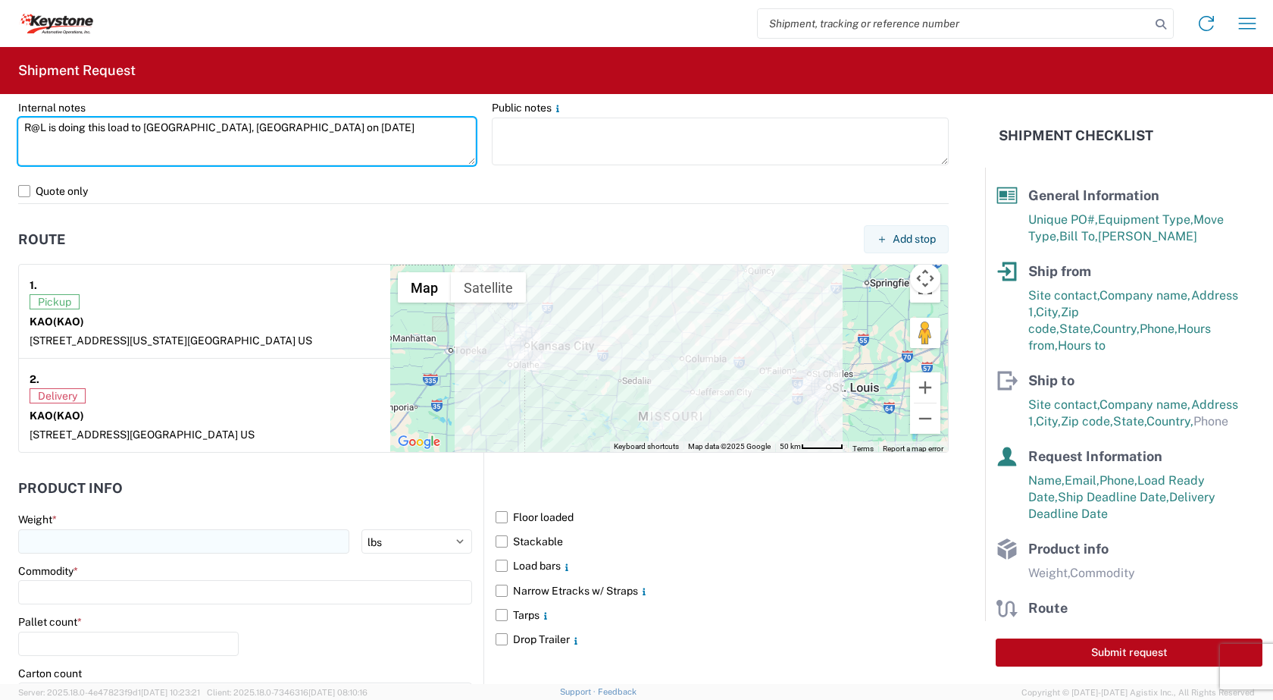
scroll to position [1061, 0]
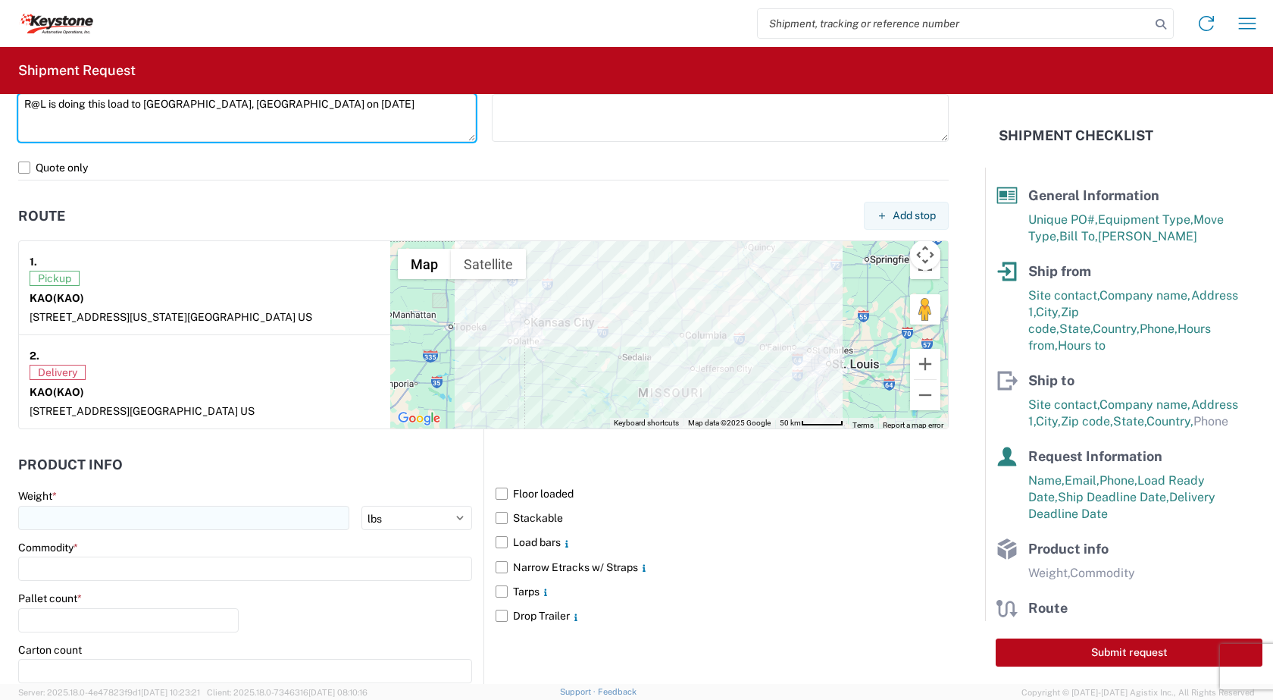
type textarea "R@L is doing this load to [GEOGRAPHIC_DATA], [GEOGRAPHIC_DATA] on [DATE]"
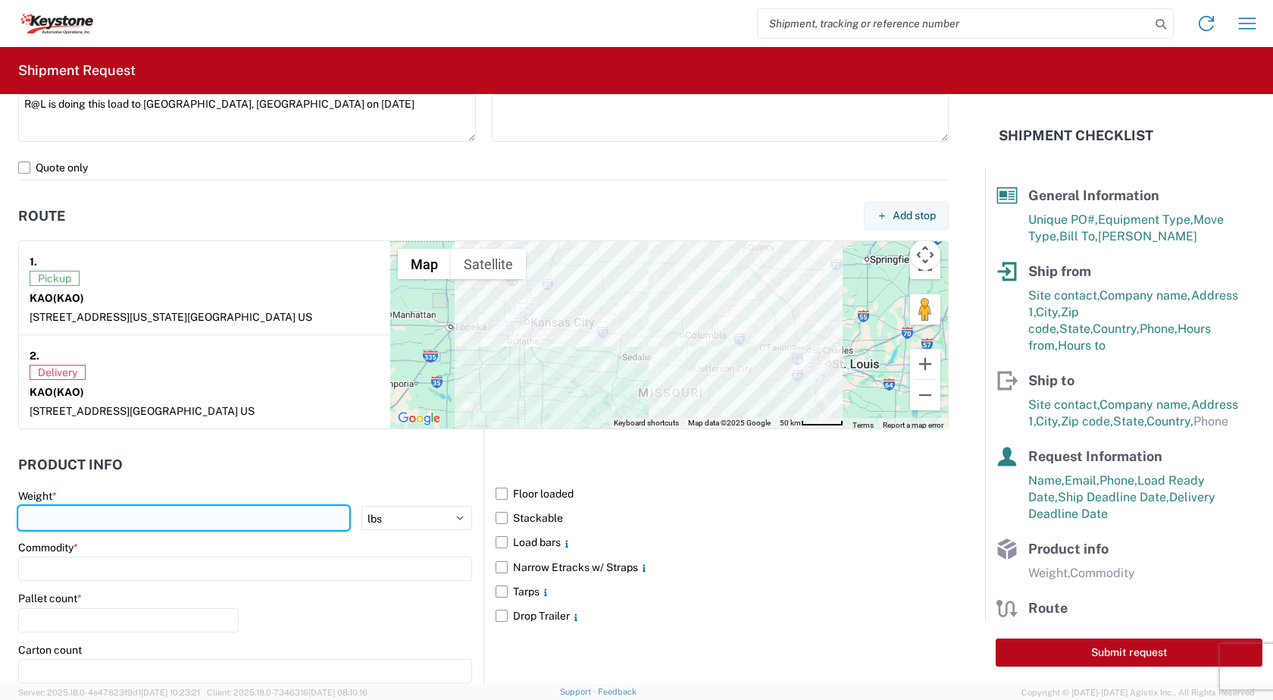
click at [118, 522] on input "number" at bounding box center [183, 518] width 331 height 24
type input "10000"
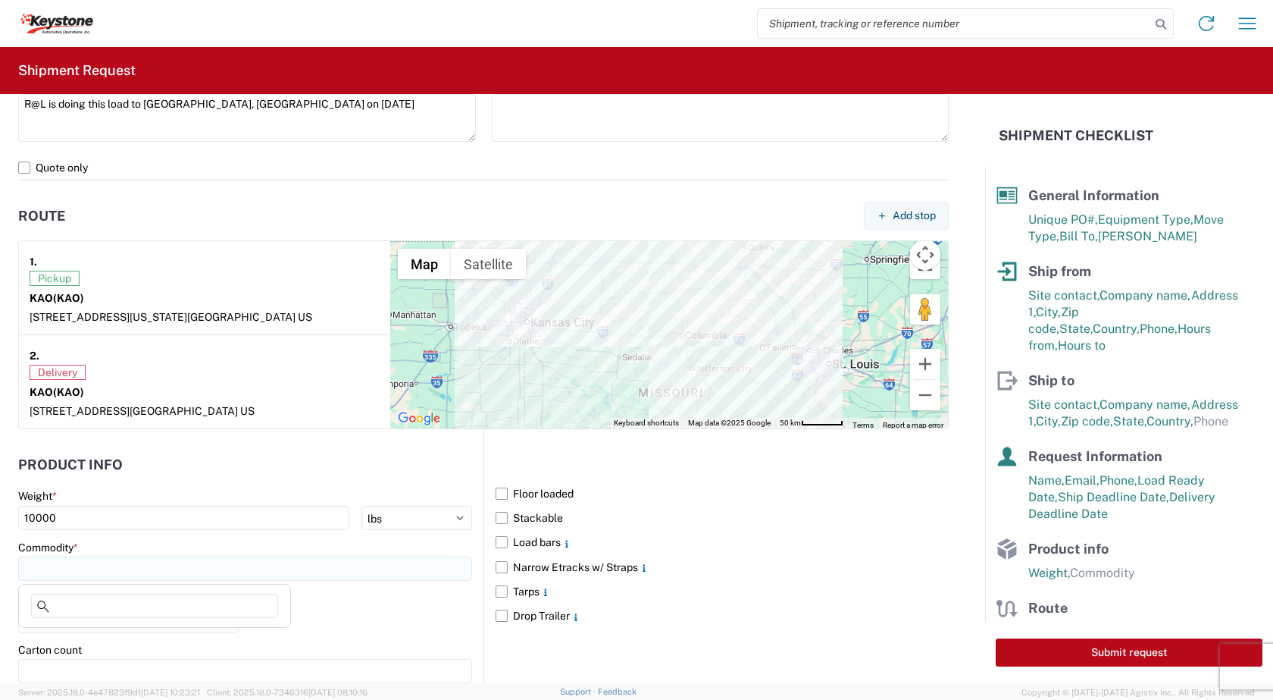
click at [80, 574] on input at bounding box center [245, 568] width 454 height 24
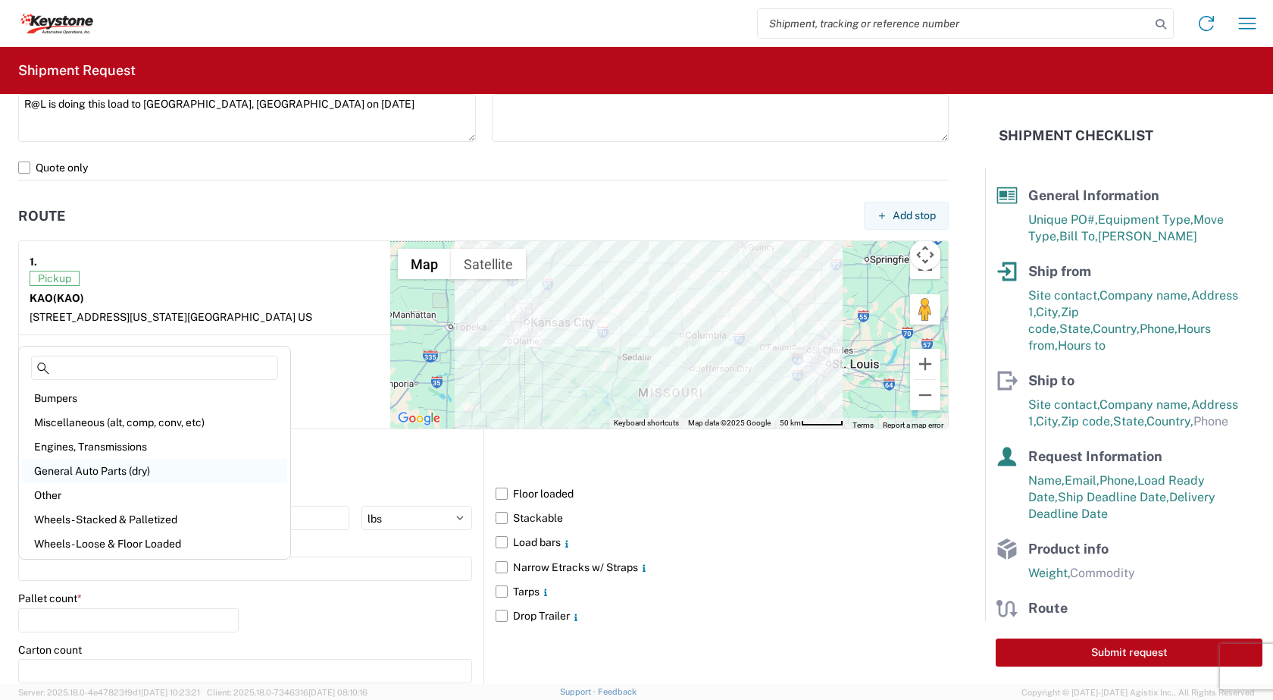
click at [66, 468] on div "General Auto Parts (dry)" at bounding box center [154, 471] width 265 height 24
type input "General Auto Parts (dry)"
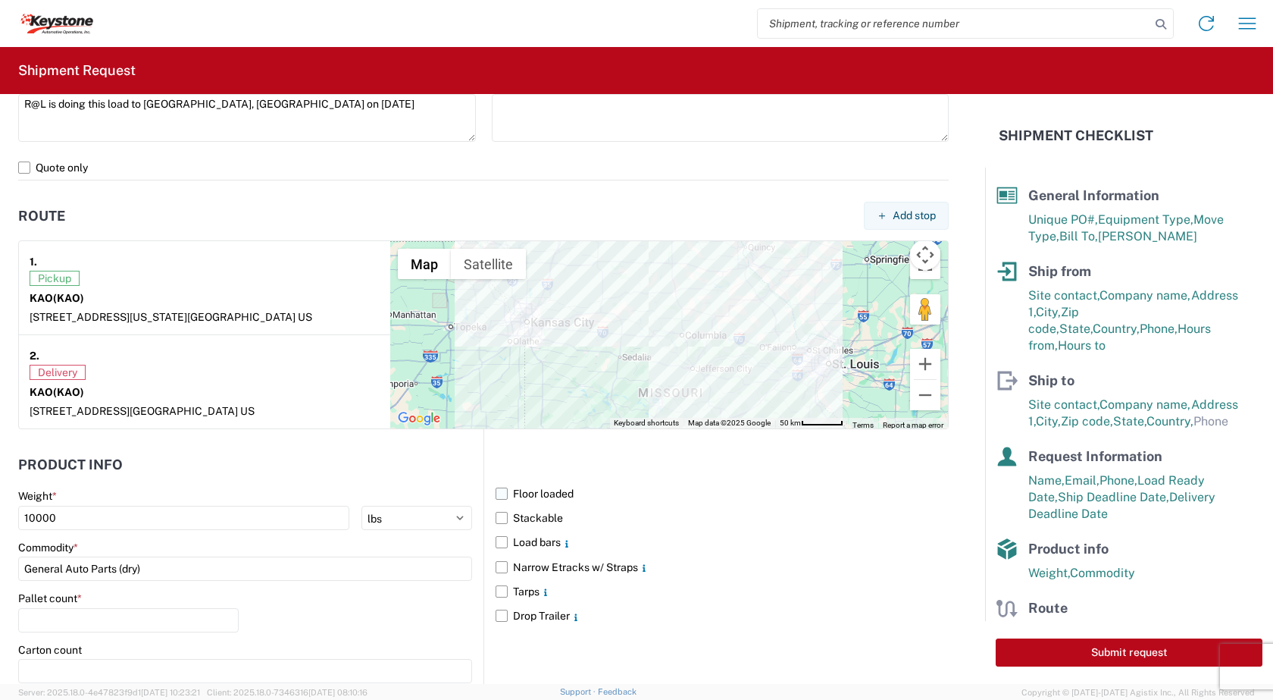
click at [497, 491] on label "Floor loaded" at bounding box center [722, 493] width 453 height 24
click at [0, 0] on input "Floor loaded" at bounding box center [0, 0] width 0 height 0
click at [55, 616] on input "number" at bounding box center [128, 620] width 221 height 24
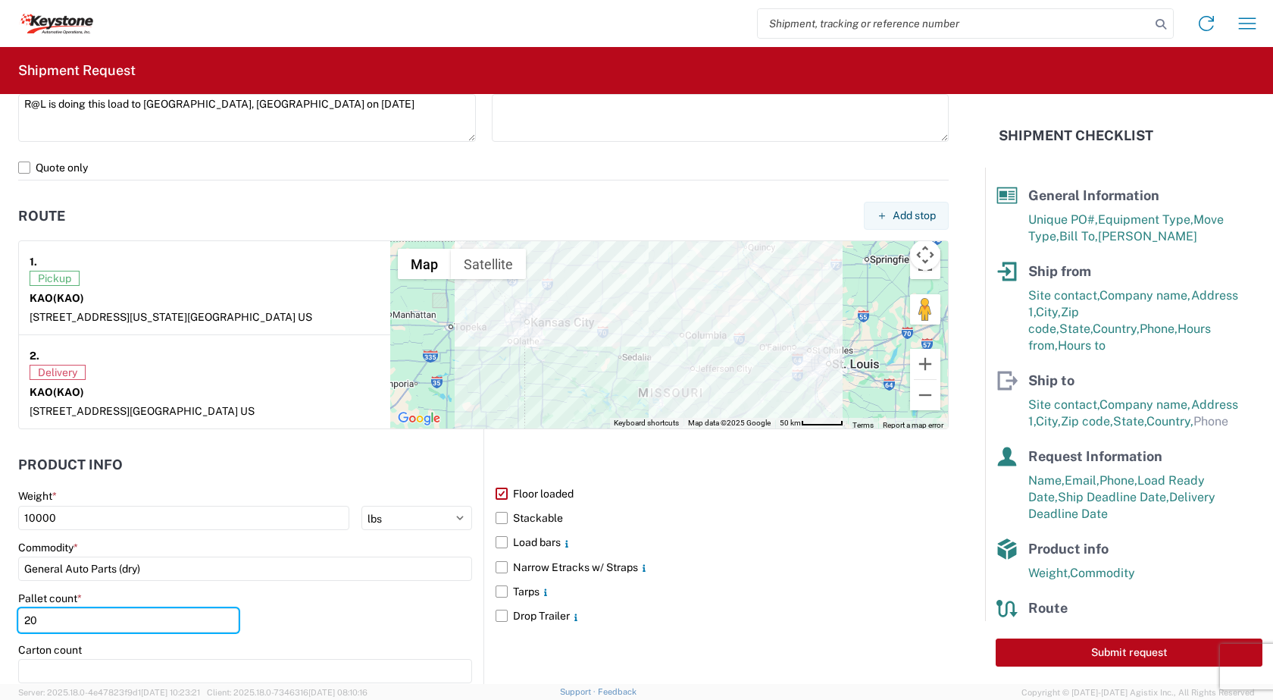
type input "20"
click at [484, 464] on header at bounding box center [716, 464] width 465 height 34
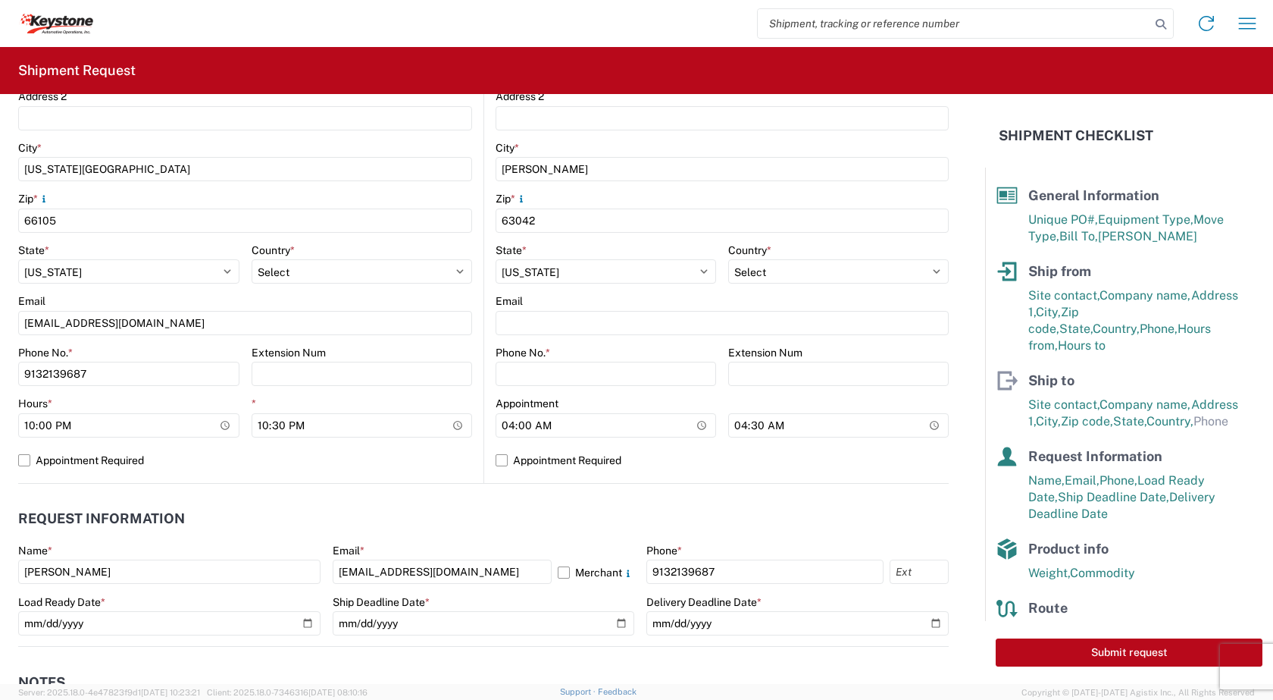
scroll to position [395, 0]
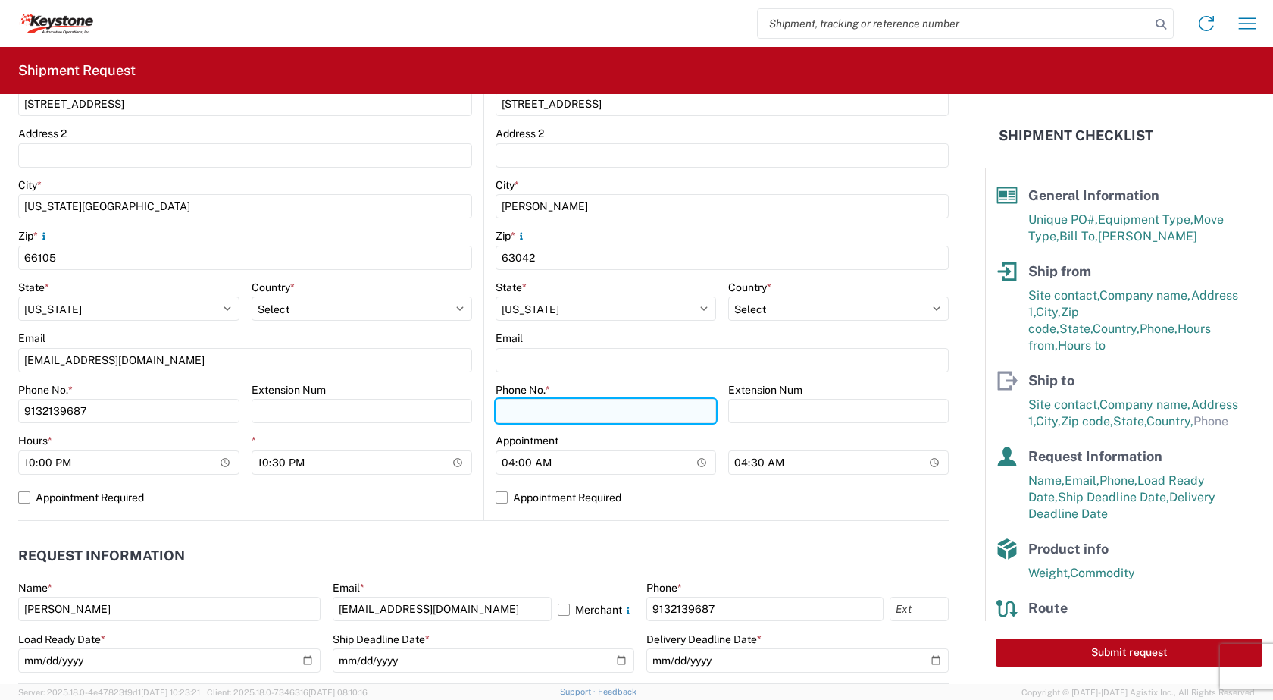
click at [514, 409] on input "Phone No. *" at bounding box center [606, 411] width 221 height 24
type input "[PHONE_NUMBER]"
click at [475, 417] on main "Location Site contact * [PERSON_NAME] Company * KAO Address [STREET_ADDRESS] Ad…" at bounding box center [250, 221] width 465 height 598
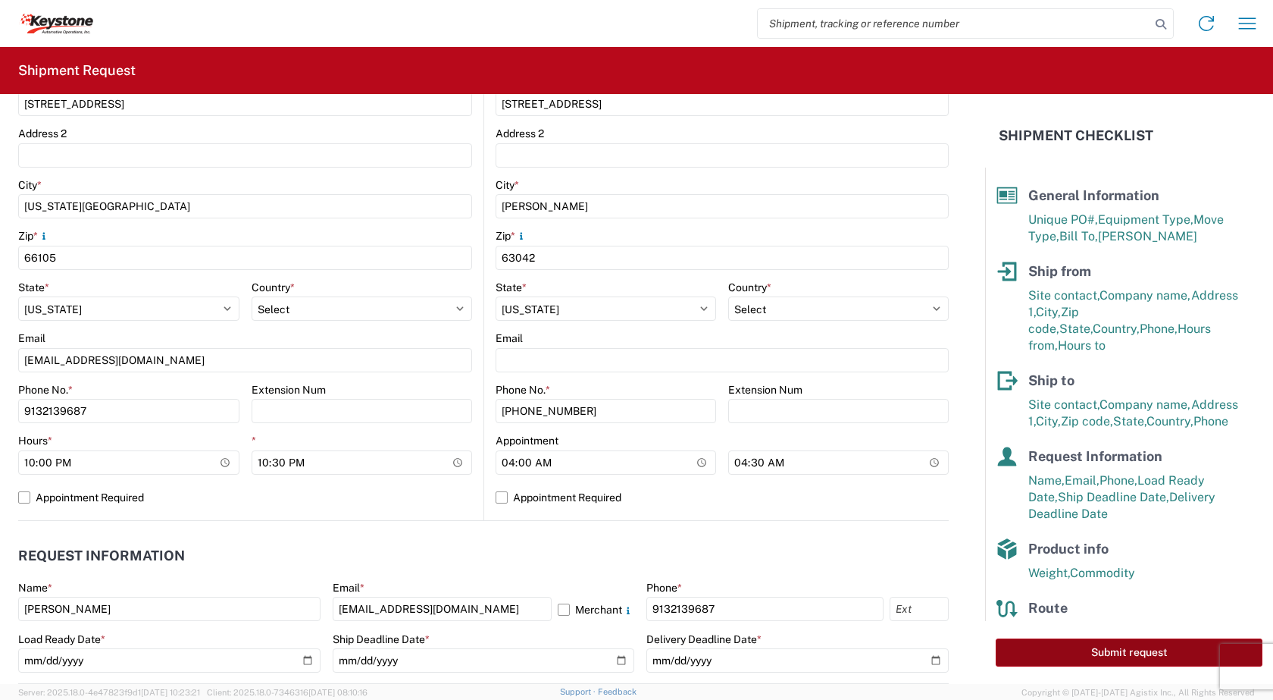
click at [1092, 653] on button "Submit request" at bounding box center [1129, 652] width 267 height 28
select select "US"
